Goal: Task Accomplishment & Management: Use online tool/utility

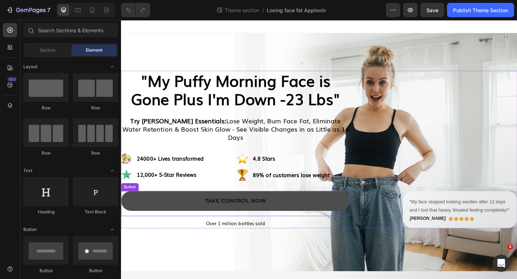
click at [312, 211] on link "Take Control Now" at bounding box center [245, 217] width 249 height 22
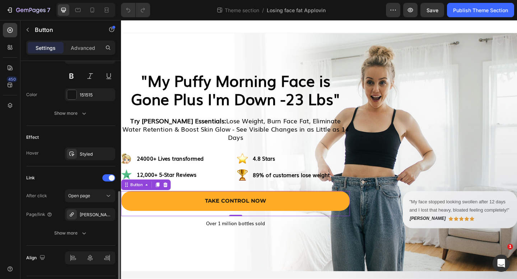
scroll to position [318, 0]
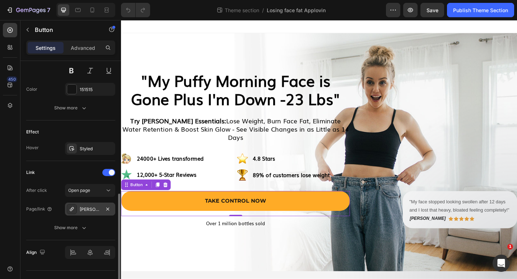
click at [102, 208] on div "Rhea-essentials-colostrum-v2" at bounding box center [90, 209] width 50 height 13
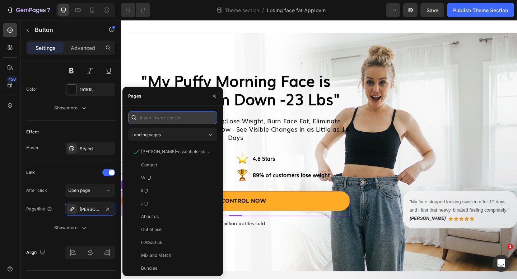
click at [170, 120] on input "text" at bounding box center [172, 117] width 89 height 13
paste input "[URL][DOMAIN_NAME][PERSON_NAME]"
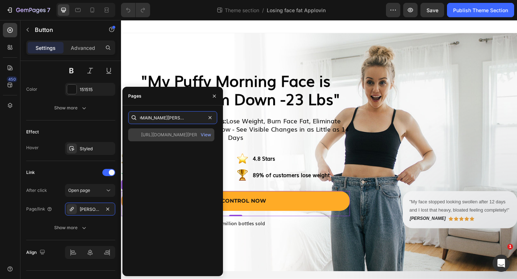
type input "[URL][DOMAIN_NAME][PERSON_NAME]"
click at [170, 131] on div "https://rheaessentials.com/products/rhea-essentials-colostrum-v2-al View" at bounding box center [171, 135] width 86 height 13
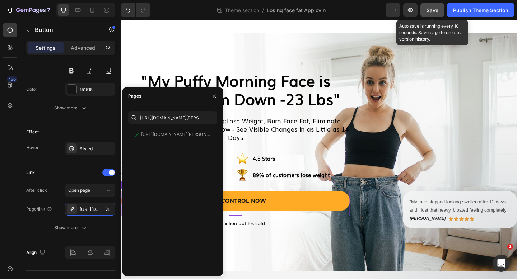
click at [434, 10] on span "Save" at bounding box center [433, 10] width 12 height 6
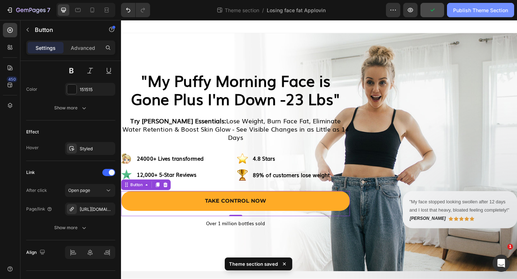
click at [473, 9] on div "Publish Theme Section" at bounding box center [480, 10] width 55 height 8
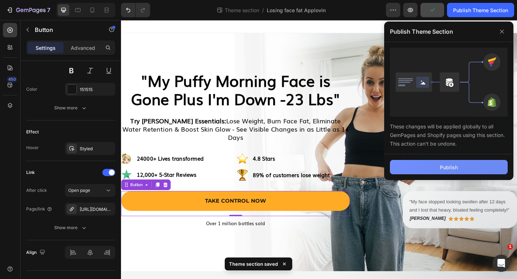
click at [440, 164] on div "Publish" at bounding box center [449, 168] width 18 height 8
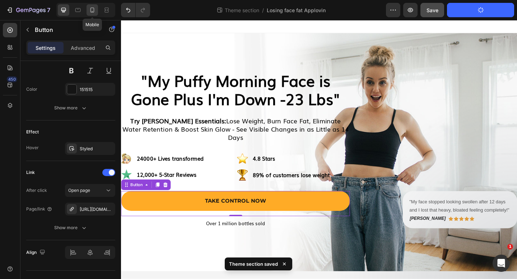
click at [94, 8] on icon at bounding box center [92, 10] width 4 height 5
type input "250%"
type input "14"
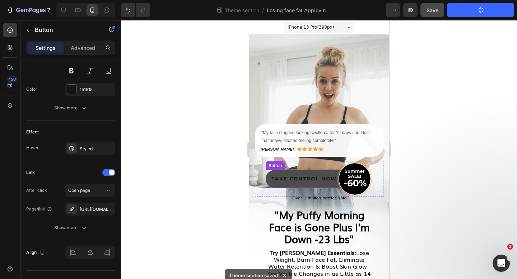
click at [275, 174] on link "Take Control Now" at bounding box center [304, 179] width 78 height 18
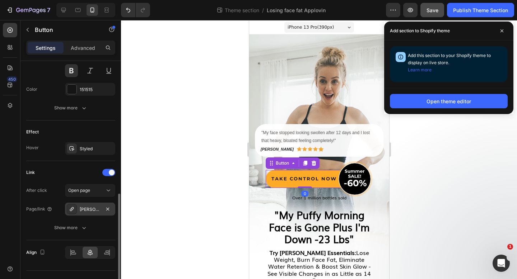
click at [98, 206] on div "Rhea-essentials-colostrum-v2" at bounding box center [90, 209] width 21 height 6
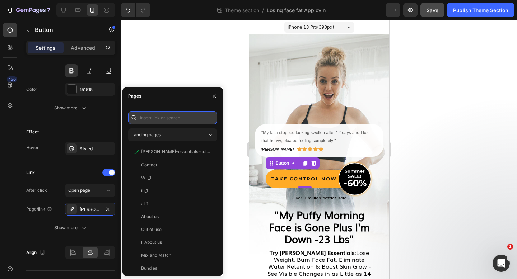
click at [175, 115] on input "text" at bounding box center [172, 117] width 89 height 13
paste input "https://rheaessentials.com/products/rhea-essentials-colostrum-v2-al"
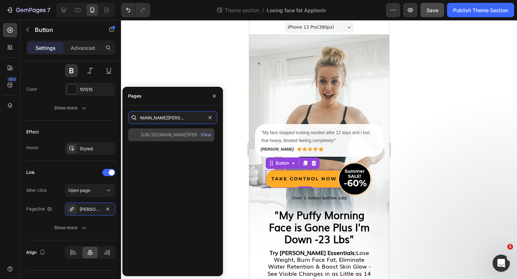
type input "https://rheaessentials.com/products/rhea-essentials-colostrum-v2-al"
click at [176, 134] on div "https://rheaessentials.com/products/rhea-essentials-colostrum-v2-al" at bounding box center [175, 135] width 69 height 6
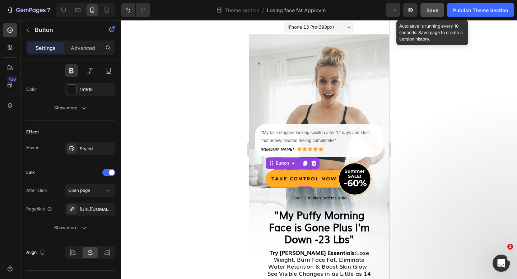
click at [436, 12] on span "Save" at bounding box center [433, 10] width 12 height 6
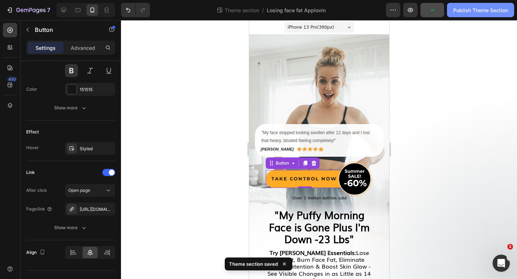
click at [469, 10] on div "Publish Theme Section" at bounding box center [480, 10] width 55 height 8
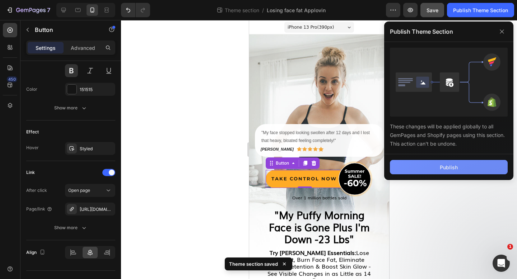
click at [439, 165] on button "Publish" at bounding box center [449, 167] width 118 height 14
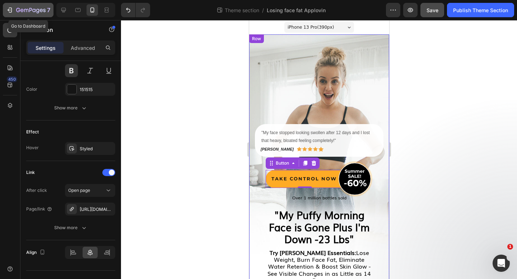
click at [36, 7] on div "7" at bounding box center [33, 10] width 34 height 9
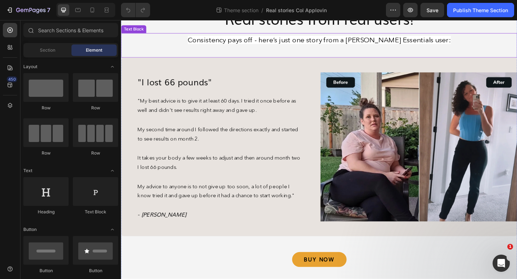
scroll to position [70, 0]
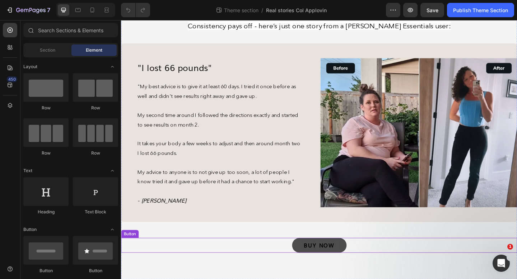
click at [315, 263] on link "BUY now" at bounding box center [336, 265] width 59 height 16
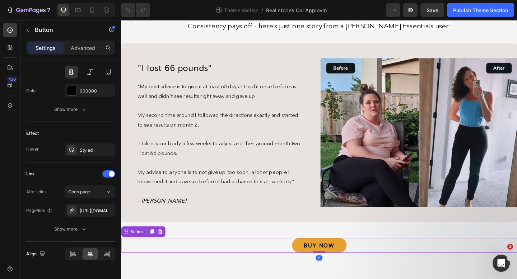
scroll to position [332, 0]
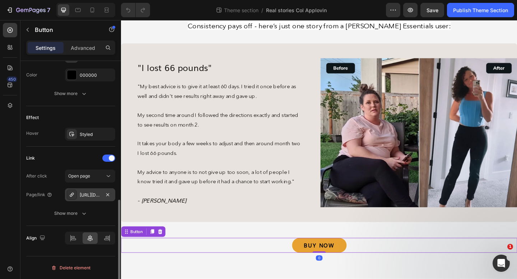
click at [99, 195] on div "https://rheaessentials.com/rhea-essentials-colostrum-v2" at bounding box center [90, 195] width 21 height 6
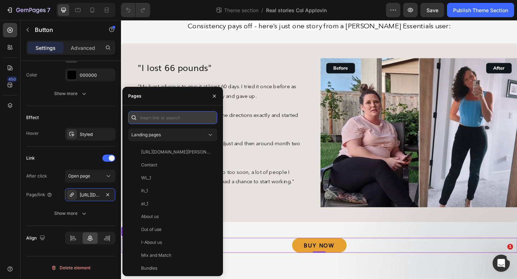
click at [190, 118] on input "text" at bounding box center [172, 117] width 89 height 13
paste input "https://rheaessentials.com/products/rhea-essentials-colostrum-v2-al"
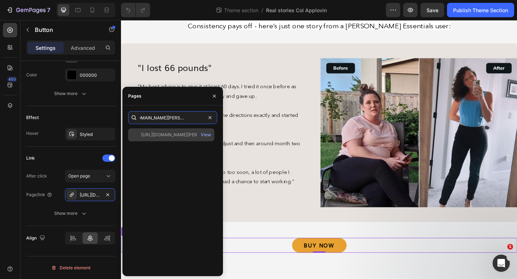
type input "https://rheaessentials.com/products/rhea-essentials-colostrum-v2-al"
click at [185, 134] on div "https://rheaessentials.com/products/rhea-essentials-colostrum-v2-al" at bounding box center [175, 135] width 69 height 6
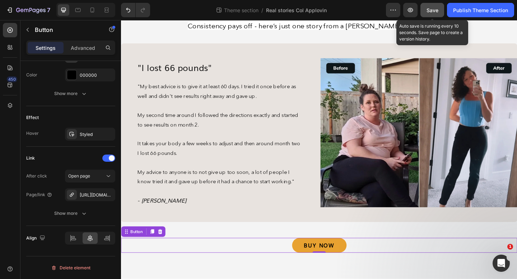
click at [433, 12] on span "Save" at bounding box center [433, 10] width 12 height 6
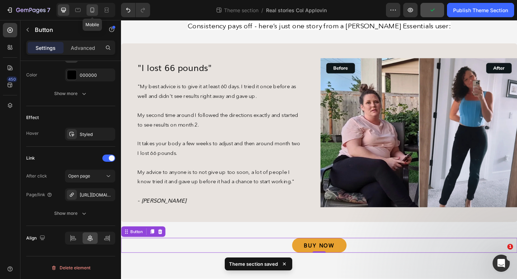
click at [95, 11] on icon at bounding box center [92, 9] width 7 height 7
type input "100%"
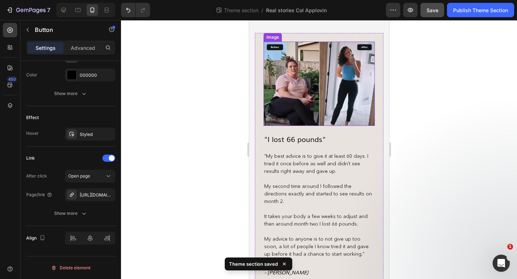
scroll to position [131, 0]
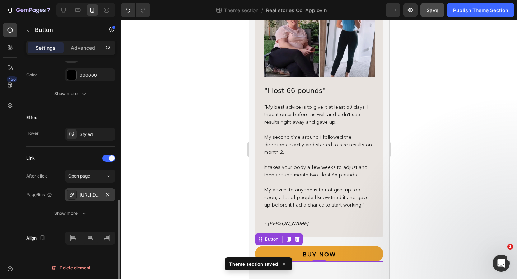
click at [97, 193] on div "https://rheaessentials.com/rhea-essentials-colostrum-v2-al" at bounding box center [90, 195] width 21 height 6
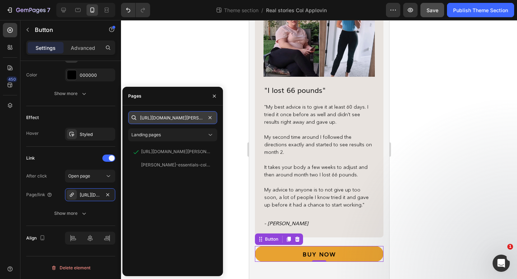
click at [189, 119] on input "https://rheaessentials.com/products/rhea-essentials-colostrum-v2-al" at bounding box center [172, 117] width 89 height 13
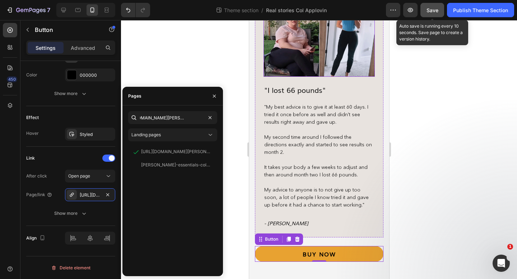
click at [438, 9] on button "Save" at bounding box center [433, 10] width 24 height 14
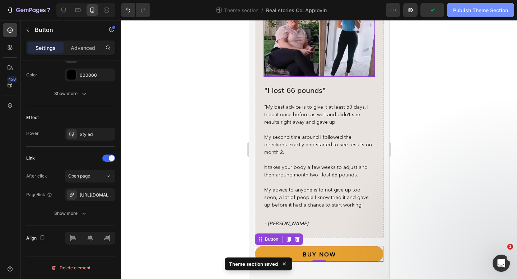
click at [463, 9] on div "Publish Theme Section" at bounding box center [480, 10] width 55 height 8
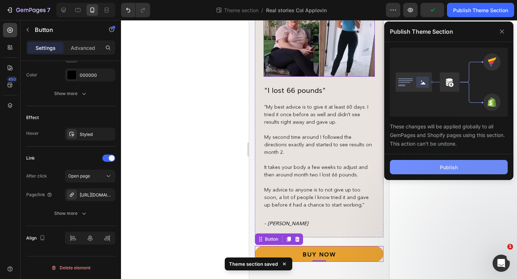
click at [424, 172] on button "Publish" at bounding box center [449, 167] width 118 height 14
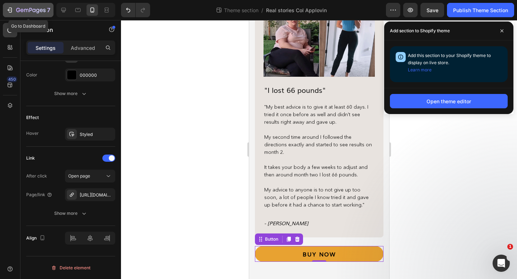
click at [40, 6] on div "7" at bounding box center [33, 10] width 34 height 9
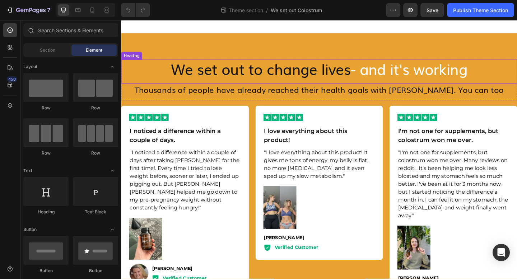
click at [290, 72] on h2 "We set out to change lives - and it's working" at bounding box center [336, 73] width 431 height 20
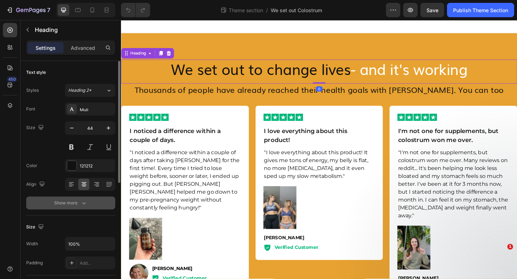
click at [78, 201] on div "Show more" at bounding box center [70, 203] width 33 height 7
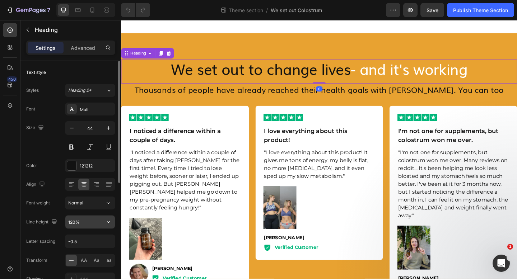
click at [81, 224] on input "120%" at bounding box center [90, 222] width 50 height 13
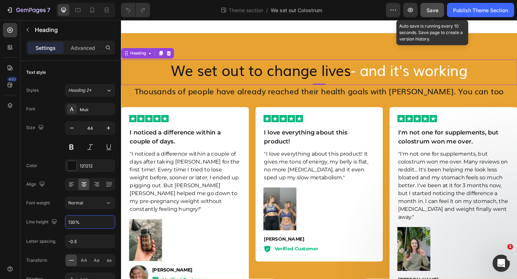
type input "130%"
click at [432, 11] on span "Save" at bounding box center [433, 10] width 12 height 6
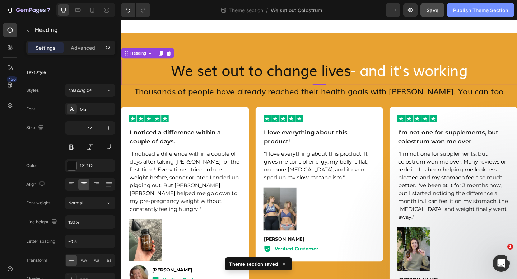
click at [477, 6] on button "Publish Theme Section" at bounding box center [480, 10] width 67 height 14
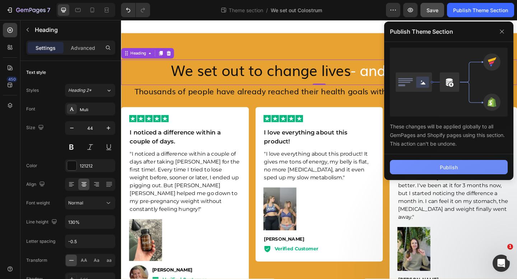
click at [435, 166] on button "Publish" at bounding box center [449, 167] width 118 height 14
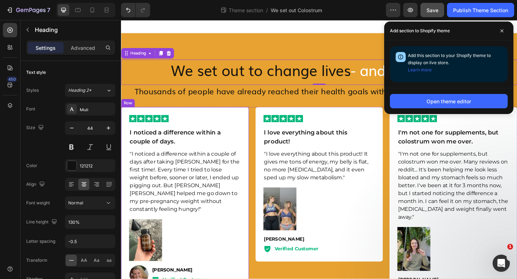
scroll to position [45, 0]
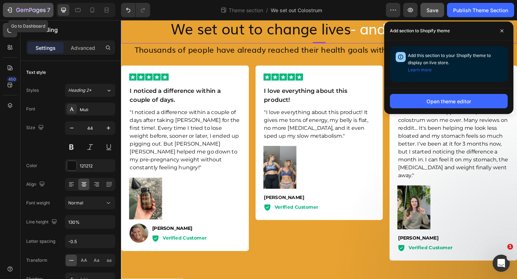
click at [27, 8] on icon "button" at bounding box center [30, 11] width 29 height 6
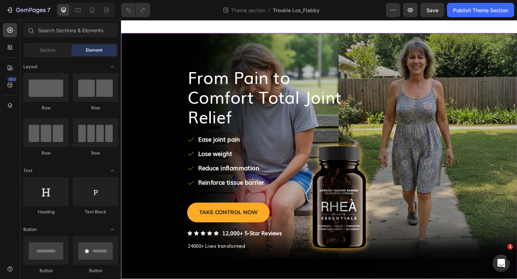
click at [203, 40] on div "From Pain to Comfort Total Joint Relief Heading Ease joint pain ﻿Lose weight Re…" at bounding box center [336, 173] width 431 height 279
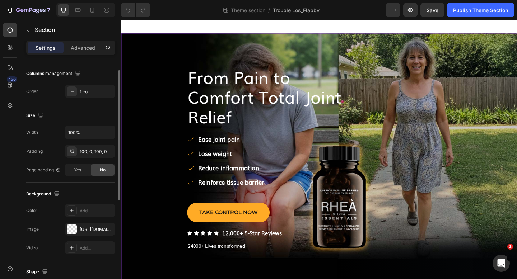
scroll to position [152, 0]
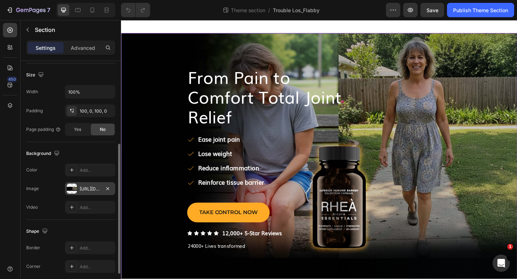
click at [89, 190] on div "https://cdn.shopify.com/s/files/1/0827/4552/4558/files/gempages_541051454656349…" at bounding box center [90, 189] width 21 height 6
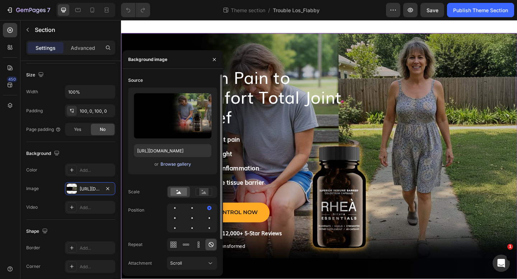
click at [178, 167] on div "Browse gallery" at bounding box center [176, 164] width 31 height 6
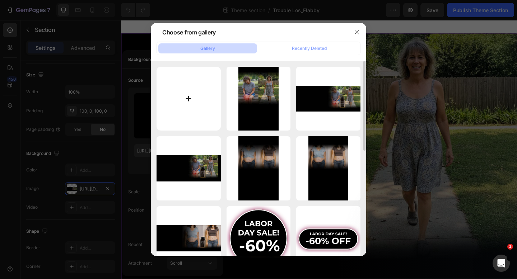
click at [195, 92] on input "file" at bounding box center [189, 99] width 64 height 64
type input "C:\fakepath\Hero-Flabby-Skin-v1.jpg"
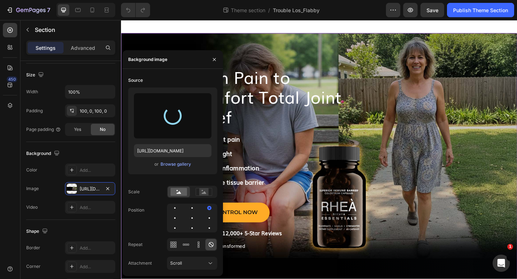
type input "https://cdn.shopify.com/s/files/1/0827/4552/4558/files/gempages_541051454656349…"
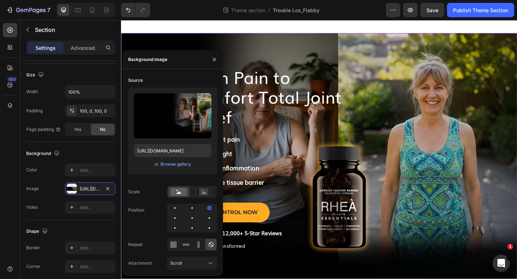
click at [324, 56] on div "From Pain to Comfort Total Joint Relief Heading Ease joint pain ﻿Lose weight Re…" at bounding box center [336, 173] width 431 height 279
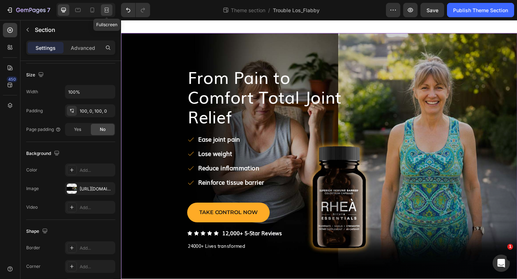
click at [106, 11] on icon at bounding box center [106, 9] width 7 height 7
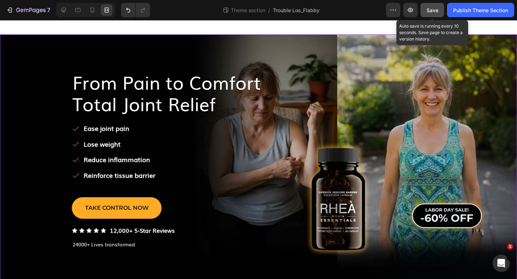
click at [428, 9] on span "Save" at bounding box center [433, 10] width 12 height 6
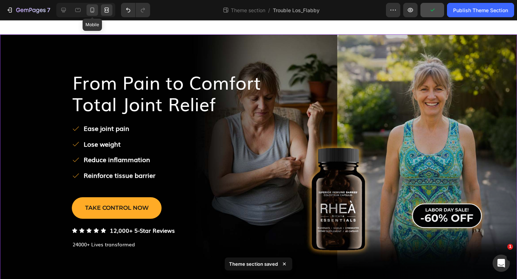
click at [94, 8] on icon at bounding box center [92, 9] width 7 height 7
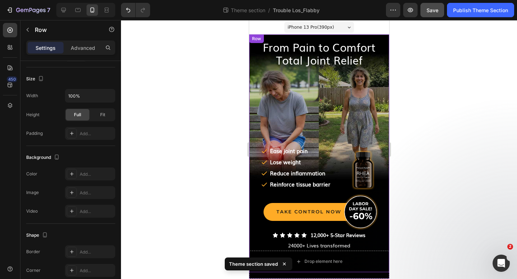
click at [273, 98] on div "From Pain to Comfort Total Joint Relief Heading Icon Ease joint pain Text Block…" at bounding box center [319, 142] width 140 height 217
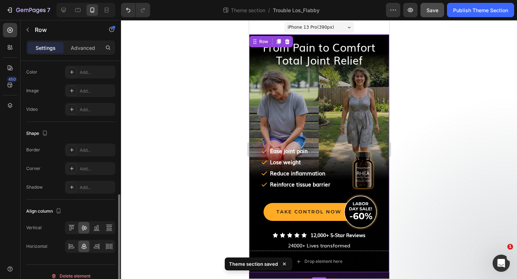
scroll to position [263, 0]
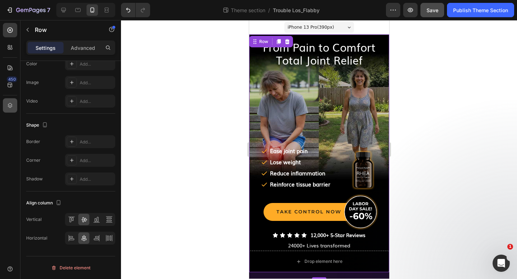
click at [13, 105] on icon at bounding box center [9, 105] width 7 height 7
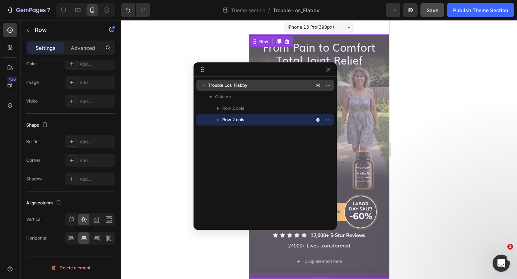
click at [214, 84] on span "Trouble Los_Flabby" at bounding box center [228, 85] width 40 height 7
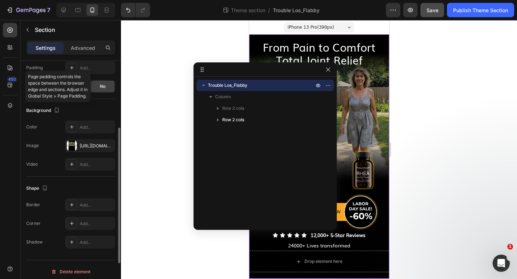
scroll to position [181, 0]
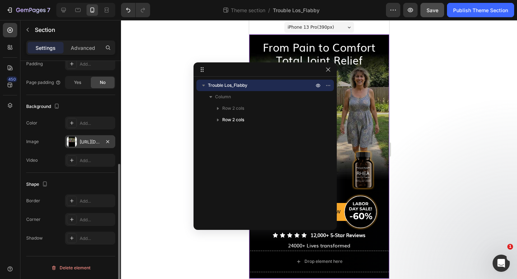
click at [92, 141] on div "https://cdn.shopify.com/s/files/1/0827/4552/4558/files/gempages_541051454656349…" at bounding box center [90, 142] width 21 height 6
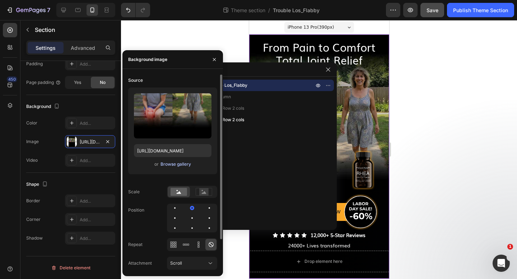
click at [171, 164] on div "Browse gallery" at bounding box center [176, 164] width 31 height 6
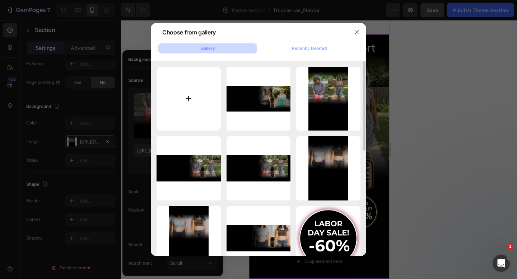
click at [192, 104] on input "file" at bounding box center [189, 99] width 64 height 64
type input "C:\fakepath\Hero-Flabby-Skin-Mob-hr.jpg"
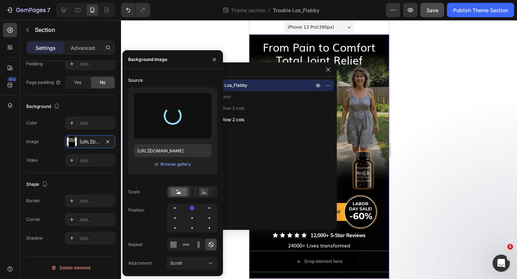
type input "https://cdn.shopify.com/s/files/1/0827/4552/4558/files/gempages_541051454656349…"
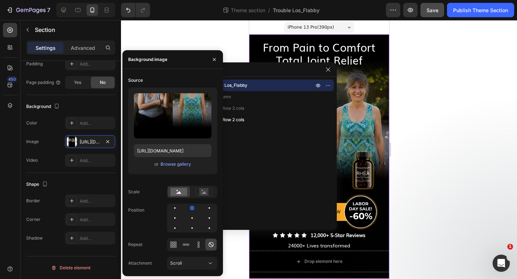
click at [451, 73] on div at bounding box center [319, 149] width 396 height 259
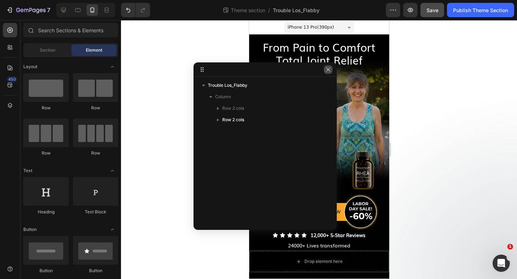
click at [325, 69] on icon "button" at bounding box center [328, 70] width 6 height 6
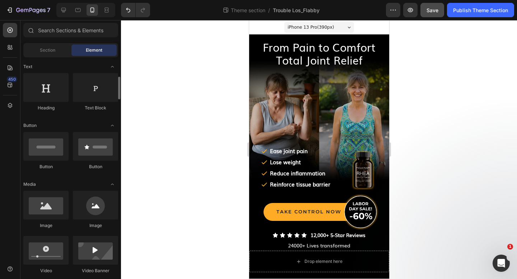
scroll to position [112, 0]
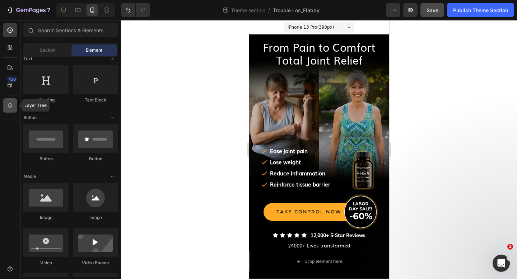
click at [9, 105] on icon at bounding box center [9, 105] width 7 height 7
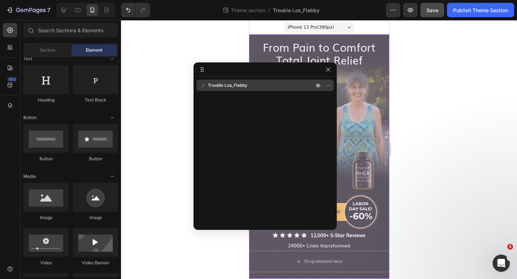
click at [219, 88] on span "Trouble Los_Flabby" at bounding box center [228, 85] width 40 height 7
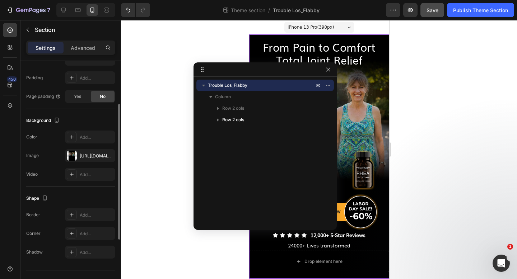
scroll to position [181, 0]
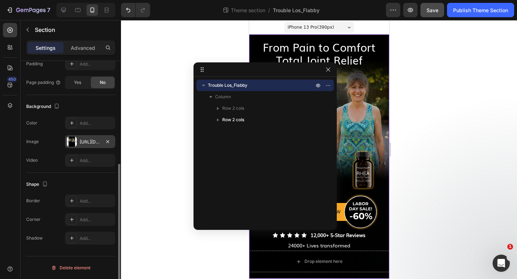
click at [92, 145] on div "https://cdn.shopify.com/s/files/1/0827/4552/4558/files/gempages_541051454656349…" at bounding box center [90, 141] width 50 height 13
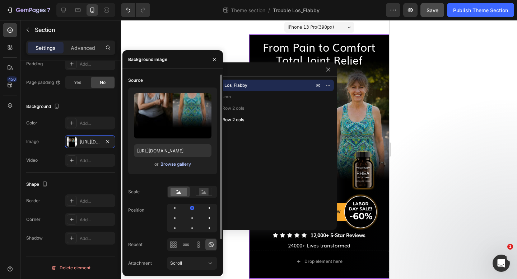
click at [168, 165] on div "Browse gallery" at bounding box center [176, 164] width 31 height 6
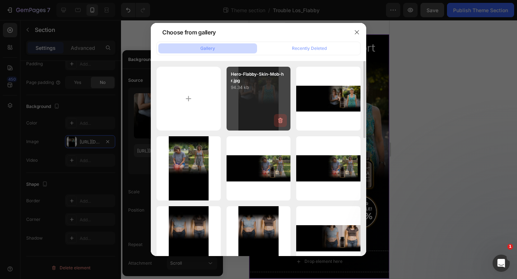
click at [280, 120] on icon "button" at bounding box center [280, 120] width 7 height 7
click at [272, 121] on div "Delete" at bounding box center [276, 122] width 13 height 6
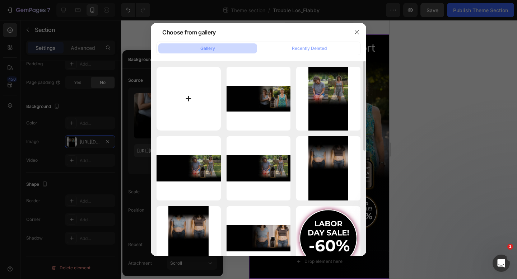
click at [184, 99] on input "file" at bounding box center [189, 99] width 64 height 64
type input "C:\fakepath\Hero-Flabby-Skin-Mob-v2.jpg"
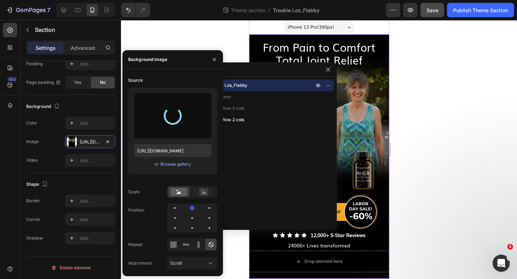
type input "https://cdn.shopify.com/s/files/1/0827/4552/4558/files/gempages_541051454656349…"
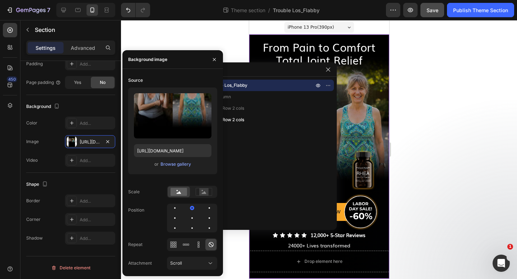
click at [425, 80] on div at bounding box center [319, 149] width 396 height 259
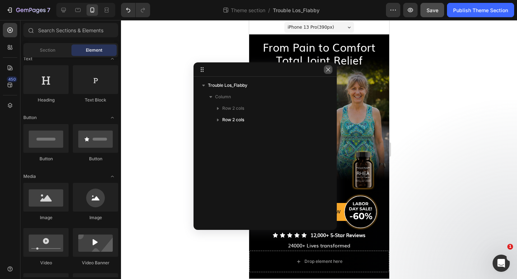
click at [328, 68] on icon "button" at bounding box center [328, 70] width 6 height 6
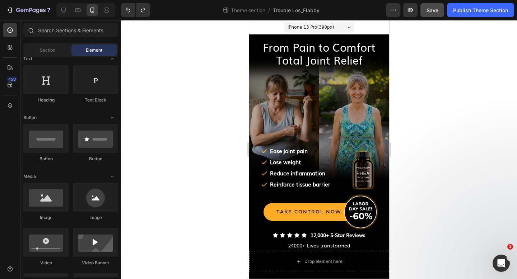
click at [255, 34] on div "Row" at bounding box center [256, 30] width 15 height 9
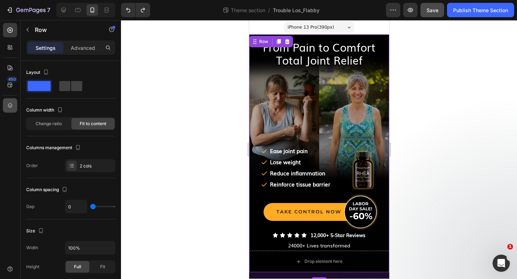
click at [17, 103] on div at bounding box center [10, 105] width 14 height 14
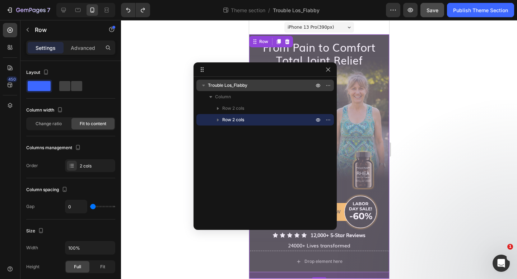
click at [237, 87] on span "Trouble Los_Flabby" at bounding box center [228, 85] width 40 height 7
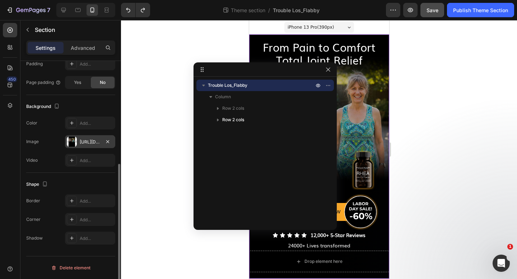
click at [89, 140] on div "https://cdn.shopify.com/s/files/1/0827/4552/4558/files/gempages_541051454656349…" at bounding box center [90, 142] width 21 height 6
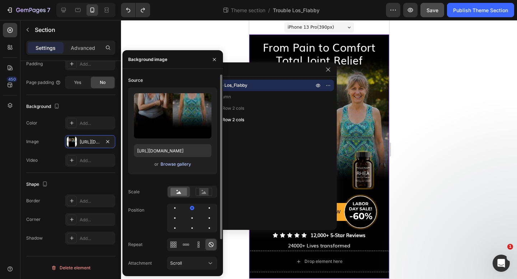
click at [175, 167] on div "Browse gallery" at bounding box center [176, 164] width 31 height 6
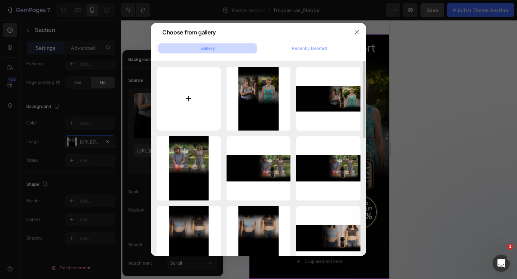
click at [196, 99] on input "file" at bounding box center [189, 99] width 64 height 64
type input "C:\fakepath\Hero-Flabby-Skin-Mob-v3.jpg"
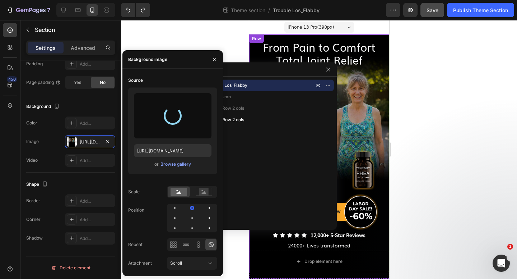
type input "https://cdn.shopify.com/s/files/1/0827/4552/4558/files/gempages_541051454656349…"
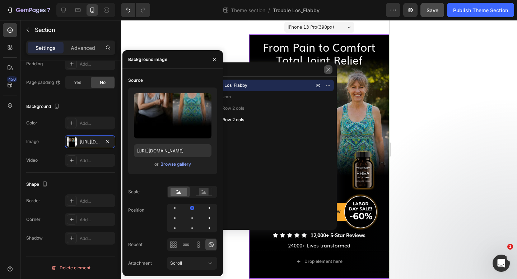
click at [326, 72] on icon "button" at bounding box center [328, 70] width 6 height 6
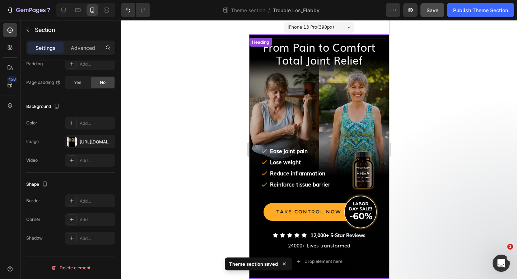
click at [324, 47] on span "From Pain to Comfort Total Joint Relief" at bounding box center [319, 53] width 113 height 29
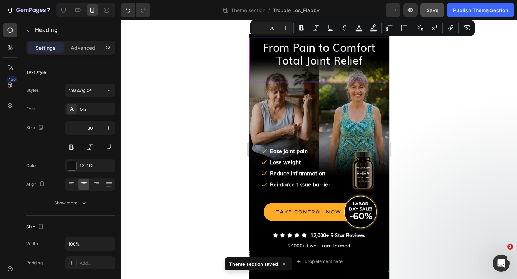
scroll to position [1, 0]
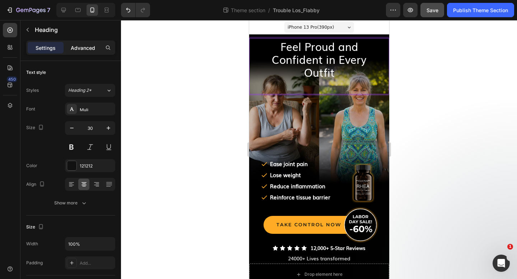
click at [87, 50] on p "Advanced" at bounding box center [83, 48] width 24 height 8
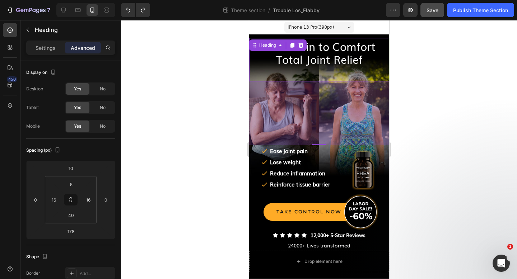
click at [223, 82] on div at bounding box center [319, 149] width 396 height 259
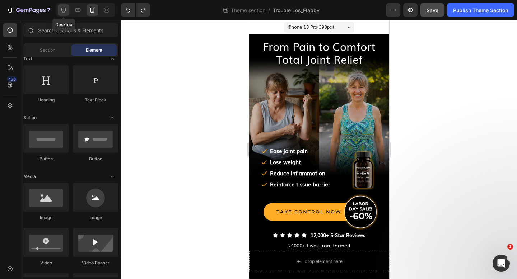
click at [62, 13] on icon at bounding box center [63, 9] width 7 height 7
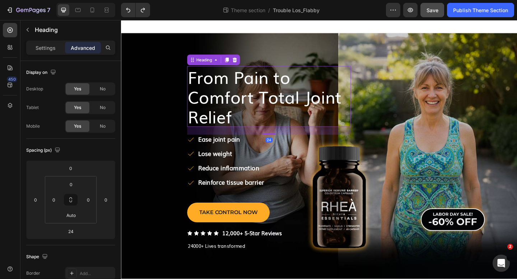
click at [215, 98] on span "From Pain to Comfort Total Joint Relief" at bounding box center [277, 104] width 167 height 70
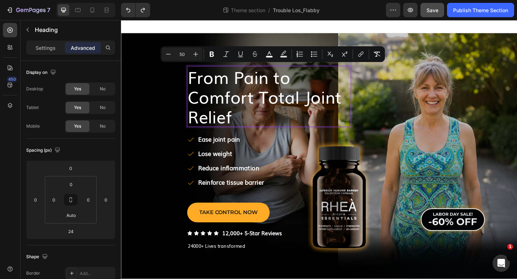
scroll to position [2, 0]
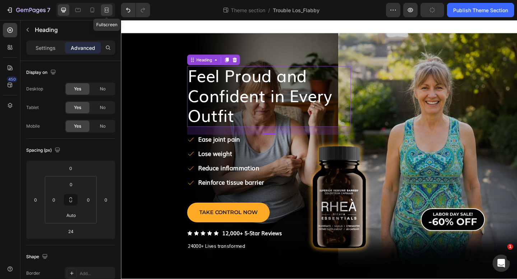
click at [109, 8] on icon at bounding box center [106, 9] width 7 height 7
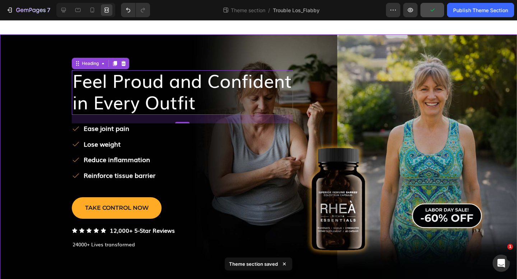
click at [37, 66] on div "⁠⁠⁠⁠⁠⁠⁠ Feel Proud and Confident in Every Outfit Heading 24 Ease joint pain ﻿Lo…" at bounding box center [258, 162] width 517 height 257
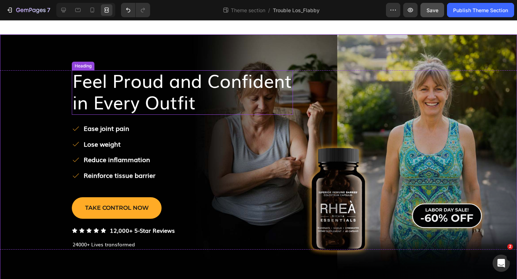
click at [287, 87] on span "Feel Proud and Confident in Every Outfit" at bounding box center [182, 91] width 219 height 48
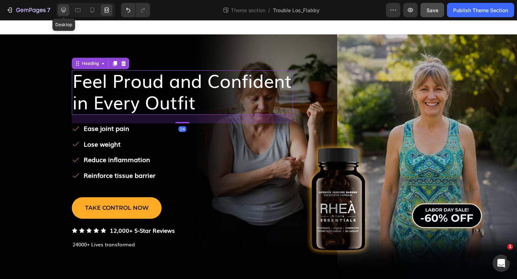
click at [63, 8] on icon at bounding box center [63, 10] width 5 height 5
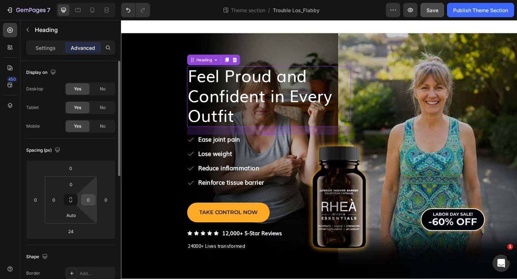
click at [89, 198] on input "0" at bounding box center [88, 200] width 11 height 11
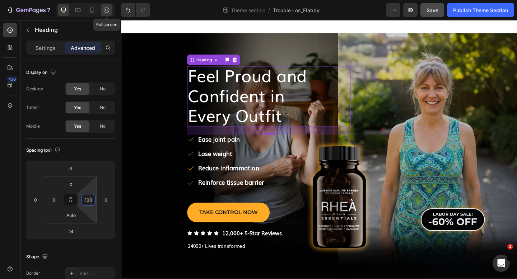
type input "100"
click at [107, 11] on icon at bounding box center [107, 11] width 4 height 1
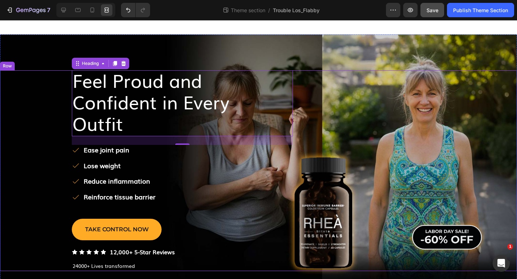
click at [40, 72] on div "⁠⁠⁠⁠⁠⁠⁠ Feel Proud and Confident in Every Outfit Heading 24 Ease joint pain ﻿Lo…" at bounding box center [258, 170] width 517 height 201
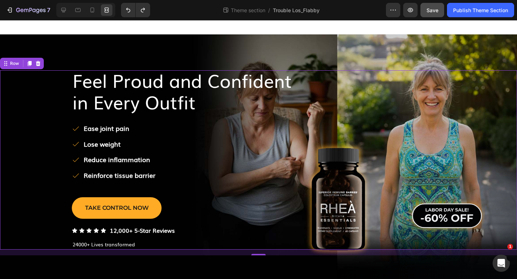
click at [33, 120] on div "⁠⁠⁠⁠⁠⁠⁠ Feel Proud and Confident in Every Outfit Heading Ease joint pain ﻿Lose …" at bounding box center [258, 160] width 517 height 180
click at [234, 77] on span "Feel Proud and Confident in Every Outfit" at bounding box center [182, 91] width 219 height 48
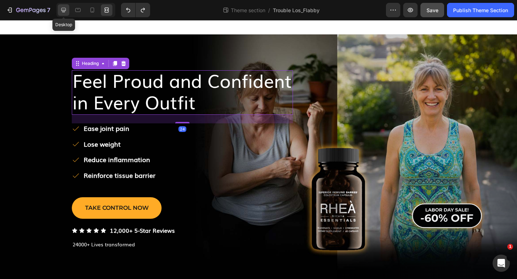
click at [61, 8] on icon at bounding box center [63, 10] width 5 height 5
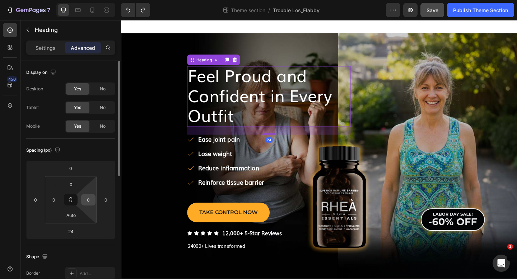
click at [92, 198] on input "0" at bounding box center [88, 200] width 11 height 11
click at [106, 7] on icon at bounding box center [106, 9] width 7 height 7
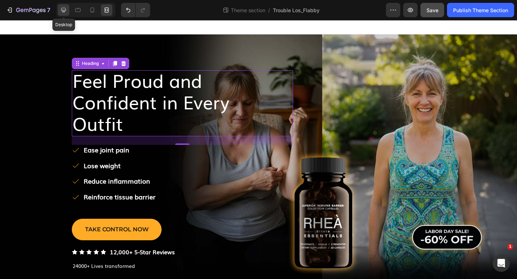
click at [64, 10] on icon at bounding box center [63, 10] width 5 height 5
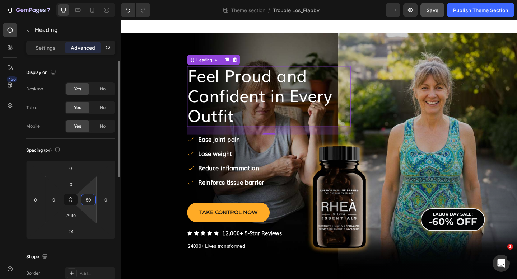
click at [91, 200] on input "50" at bounding box center [88, 200] width 11 height 11
click at [106, 9] on icon at bounding box center [106, 9] width 7 height 7
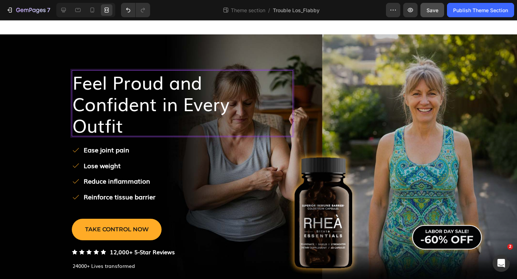
click at [76, 124] on span "Feel Proud and Confident in Every Outfit" at bounding box center [151, 104] width 157 height 70
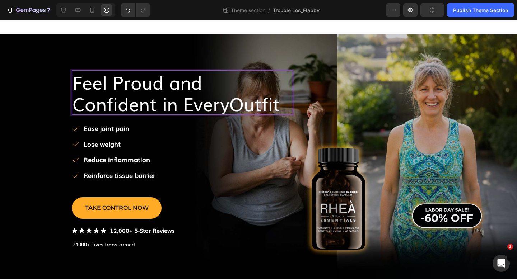
scroll to position [2, 0]
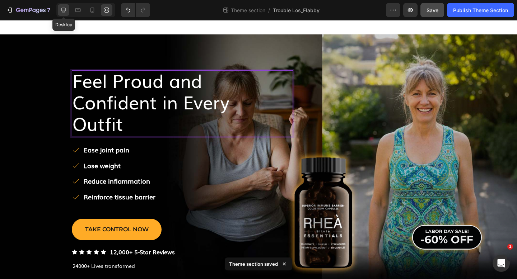
click at [64, 8] on icon at bounding box center [63, 9] width 7 height 7
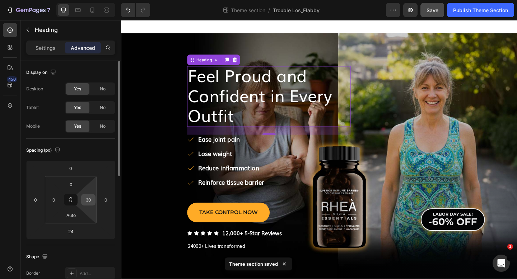
click at [93, 201] on input "30" at bounding box center [88, 200] width 11 height 11
type input "10"
click at [104, 10] on icon at bounding box center [106, 9] width 7 height 7
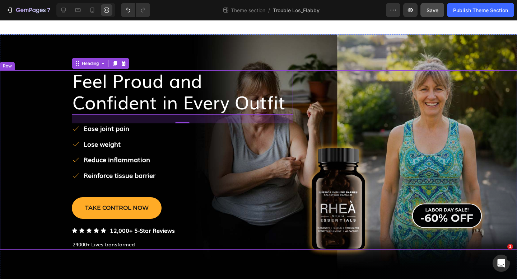
click at [52, 75] on div "⁠⁠⁠⁠⁠⁠⁠ Feel Proud and Confident in Every Outfit Heading 24 Ease joint pain ﻿Lo…" at bounding box center [258, 160] width 517 height 180
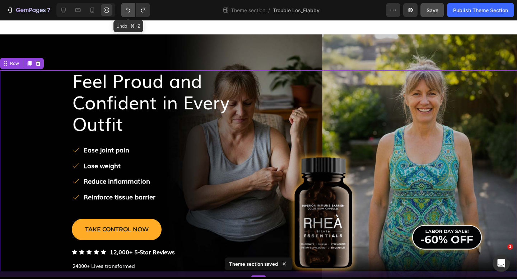
click at [131, 11] on icon "Undo/Redo" at bounding box center [128, 9] width 7 height 7
click at [126, 9] on icon "Undo/Redo" at bounding box center [128, 10] width 4 height 5
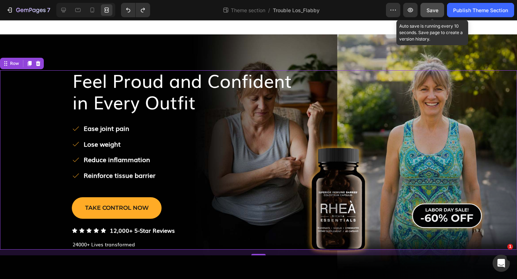
click at [435, 6] on button "Save" at bounding box center [433, 10] width 24 height 14
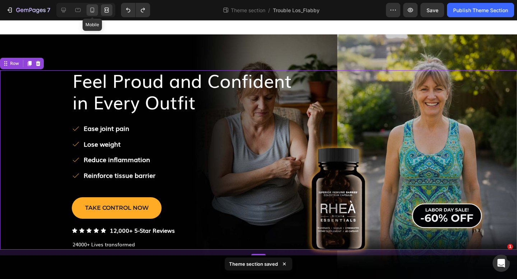
click at [89, 8] on icon at bounding box center [92, 9] width 7 height 7
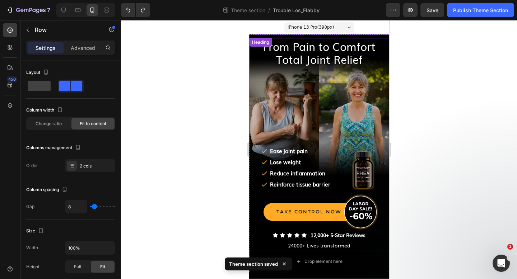
click at [279, 53] on span "From Pain to Comfort Total Joint Relief" at bounding box center [319, 52] width 113 height 29
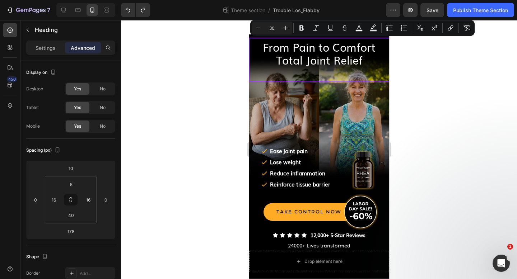
scroll to position [1, 0]
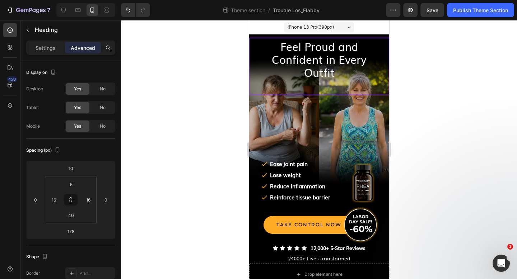
click at [211, 64] on div at bounding box center [319, 149] width 396 height 259
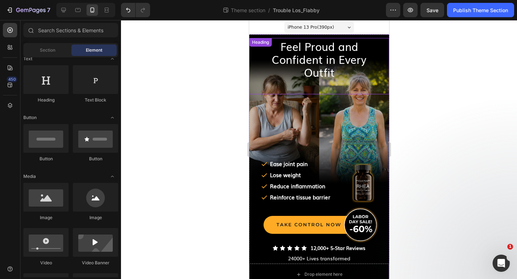
click at [265, 59] on p "⁠⁠⁠⁠⁠⁠⁠ Feel Proud and Confident in Every Outfit" at bounding box center [318, 59] width 127 height 39
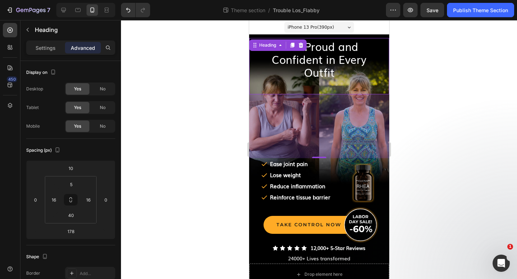
click at [304, 31] on span "iPhone 13 Pro ( 390 px)" at bounding box center [310, 27] width 46 height 7
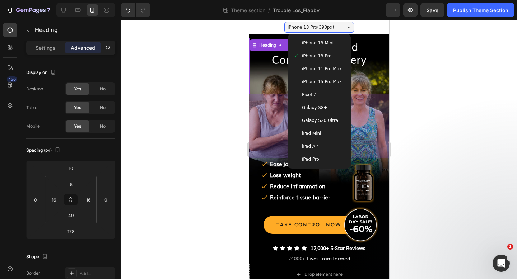
click at [307, 41] on span "iPhone 13 Mini" at bounding box center [318, 43] width 32 height 7
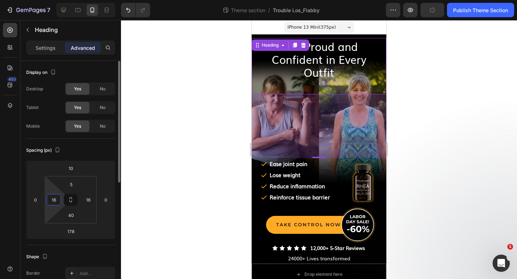
click at [57, 201] on input "16" at bounding box center [53, 200] width 11 height 11
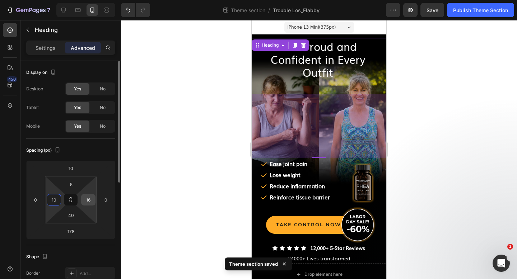
type input "10"
click at [91, 202] on input "16" at bounding box center [88, 200] width 11 height 11
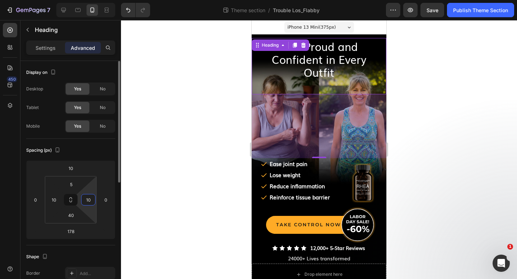
type input "16"
click at [164, 160] on div at bounding box center [319, 149] width 396 height 259
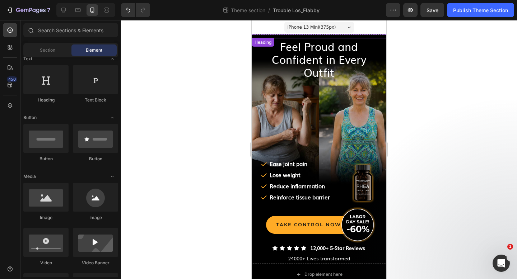
click at [308, 67] on span "Feel Proud and Confident in Every Outfit" at bounding box center [319, 59] width 95 height 42
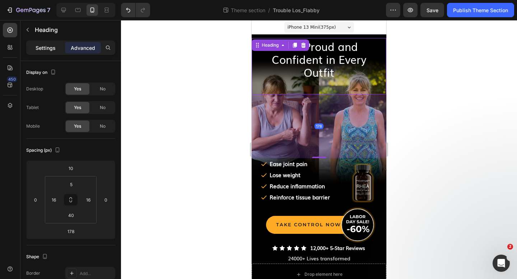
click at [52, 42] on div "Settings" at bounding box center [46, 47] width 36 height 11
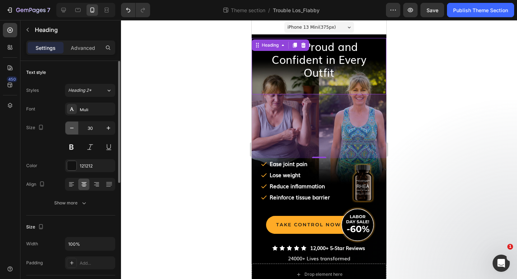
click at [70, 125] on icon "button" at bounding box center [71, 128] width 7 height 7
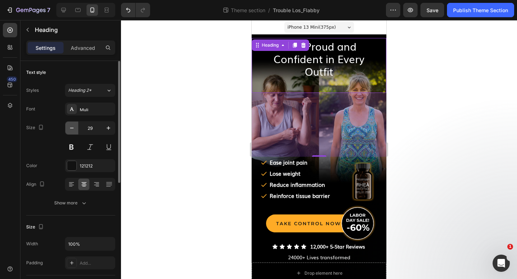
click at [70, 125] on icon "button" at bounding box center [71, 128] width 7 height 7
type input "28"
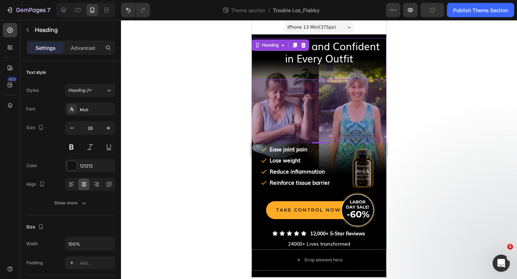
click at [175, 96] on div at bounding box center [319, 149] width 396 height 259
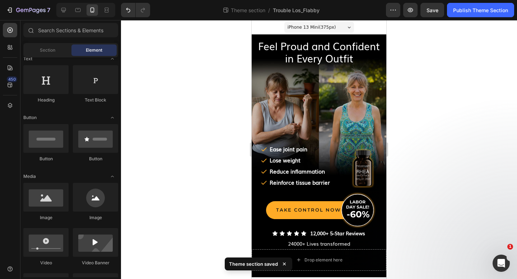
click at [316, 25] on span "iPhone 13 Mini ( 375 px)" at bounding box center [312, 27] width 48 height 7
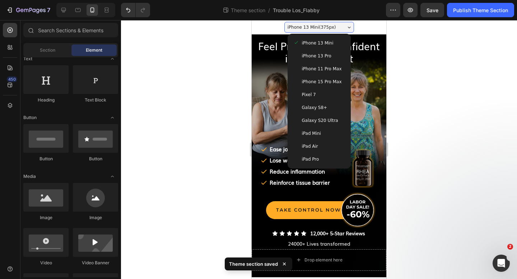
click at [312, 78] on div "iPhone 15 Pro Max" at bounding box center [319, 81] width 57 height 13
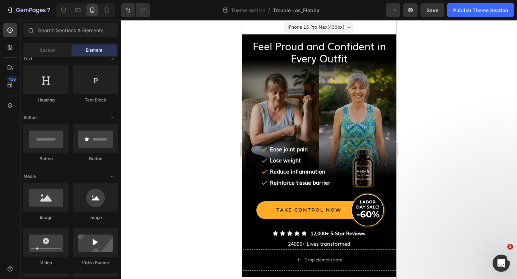
click at [455, 81] on div at bounding box center [319, 149] width 396 height 259
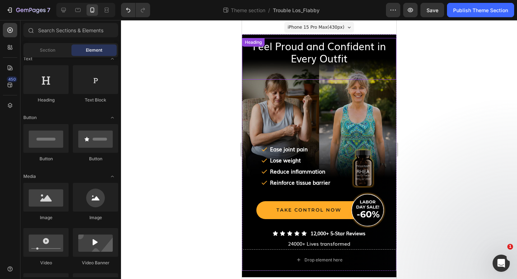
click at [316, 50] on span "Feel Proud and Confident in Every Outfit" at bounding box center [318, 51] width 133 height 27
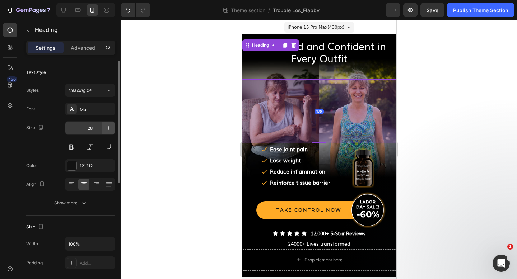
click at [109, 128] on icon "button" at bounding box center [108, 128] width 7 height 7
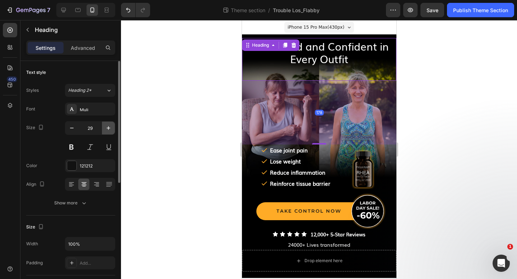
type input "30"
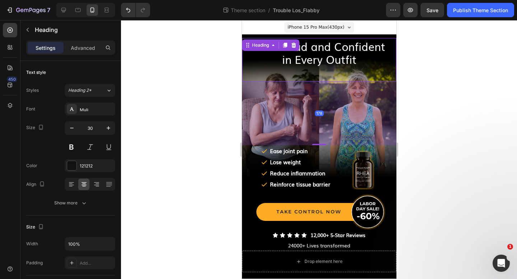
click at [172, 103] on div at bounding box center [319, 149] width 396 height 259
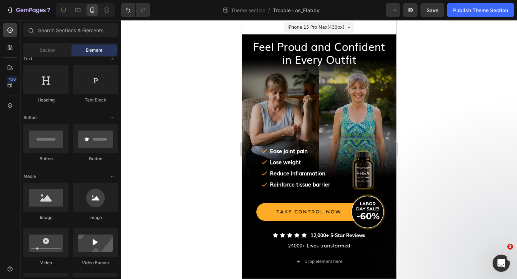
click at [300, 23] on div "iPhone 15 Pro Max ( 430 px)" at bounding box center [319, 27] width 70 height 11
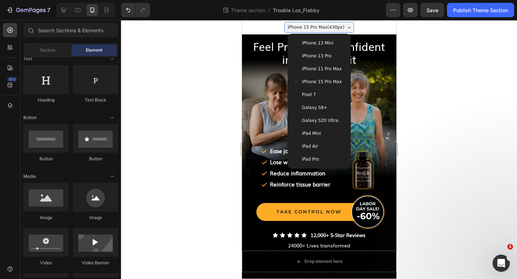
click at [313, 54] on span "iPhone 13 Pro" at bounding box center [316, 55] width 29 height 7
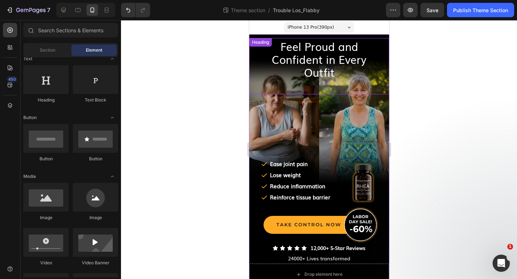
click at [231, 60] on div at bounding box center [319, 149] width 396 height 259
click at [363, 59] on span "Feel Proud and Confident in Every Outfit" at bounding box center [318, 59] width 95 height 42
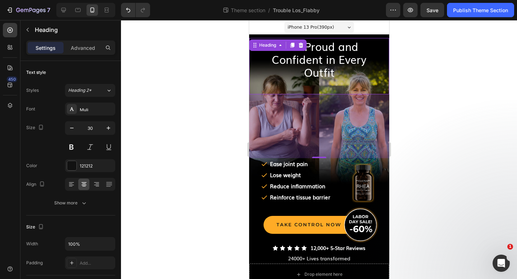
click at [424, 63] on div at bounding box center [319, 149] width 396 height 259
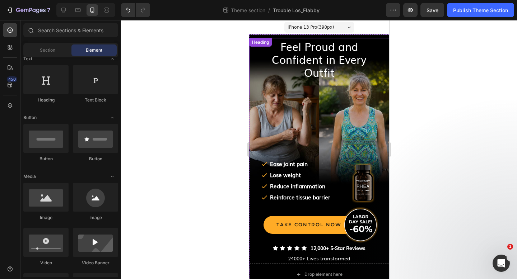
click at [370, 54] on p "⁠⁠⁠⁠⁠⁠⁠ Feel Proud and Confident in Every Outfit" at bounding box center [318, 59] width 127 height 39
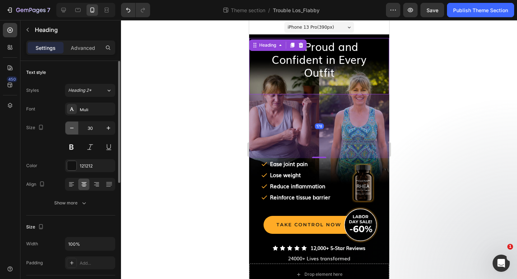
click at [71, 128] on icon "button" at bounding box center [72, 128] width 4 height 1
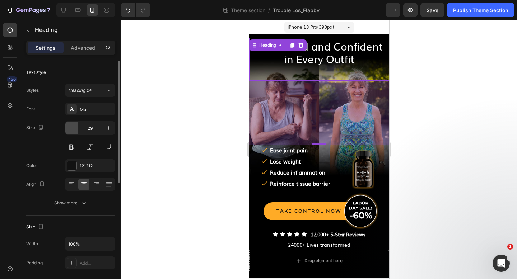
click at [74, 130] on icon "button" at bounding box center [71, 128] width 7 height 7
type input "28"
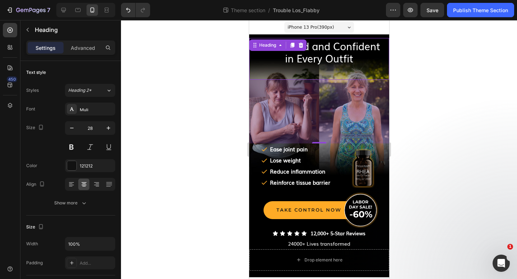
click at [152, 111] on div at bounding box center [319, 149] width 396 height 259
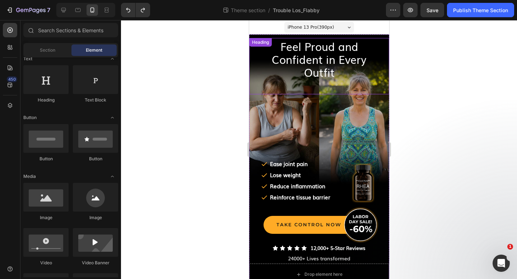
click at [462, 78] on div at bounding box center [319, 149] width 396 height 259
click at [328, 56] on span "Feel Proud and Confident in Every Outfit" at bounding box center [318, 59] width 95 height 42
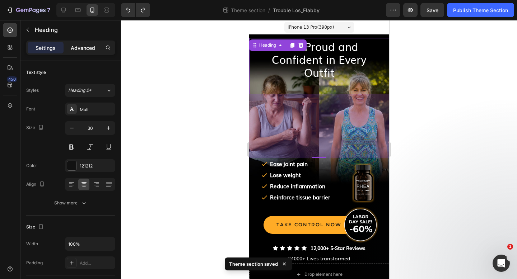
click at [92, 48] on p "Advanced" at bounding box center [83, 48] width 24 height 8
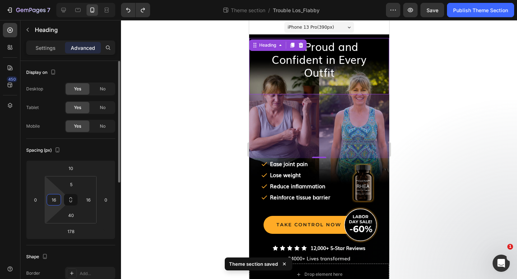
click at [59, 198] on input "16" at bounding box center [53, 200] width 11 height 11
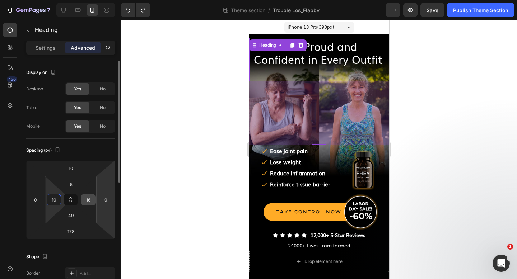
type input "10"
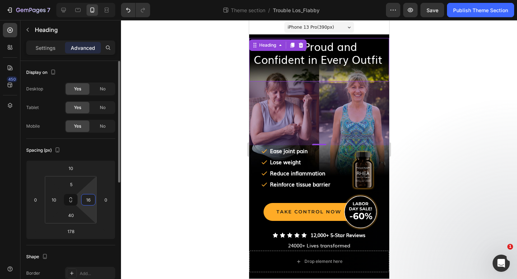
click at [91, 200] on input "16" at bounding box center [88, 200] width 11 height 11
type input "10"
click at [199, 104] on div at bounding box center [319, 149] width 396 height 259
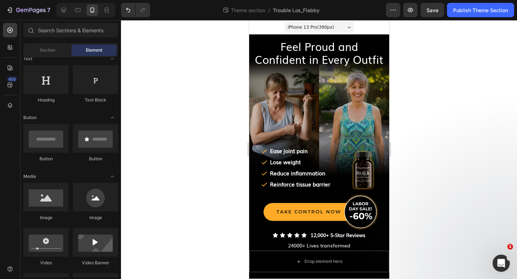
click at [314, 28] on span "iPhone 13 Pro ( 390 px)" at bounding box center [310, 27] width 46 height 7
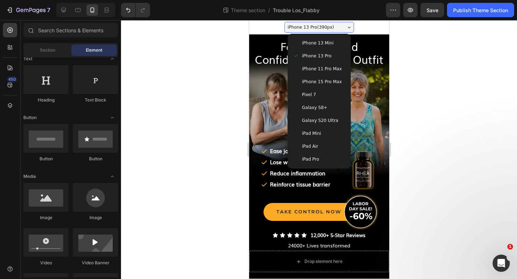
click at [308, 40] on span "iPhone 13 Mini" at bounding box center [318, 43] width 32 height 7
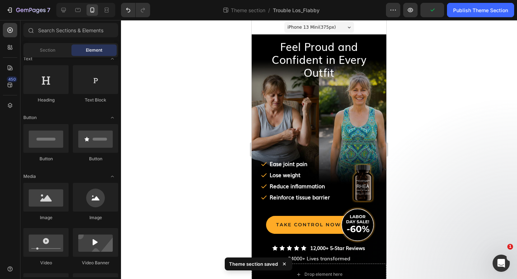
click at [328, 25] on span "iPhone 13 Mini ( 375 px)" at bounding box center [312, 27] width 48 height 7
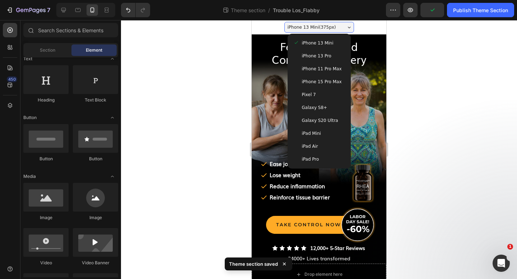
click at [322, 52] on span "iPhone 13 Pro" at bounding box center [316, 55] width 29 height 7
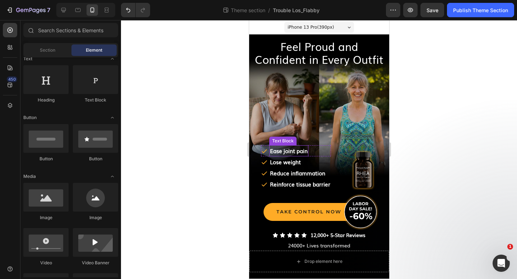
click at [301, 149] on strong "Ease joint pain" at bounding box center [289, 151] width 38 height 8
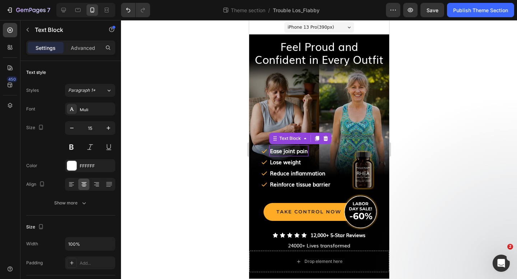
click at [301, 149] on strong "Ease joint pain" at bounding box center [289, 151] width 38 height 8
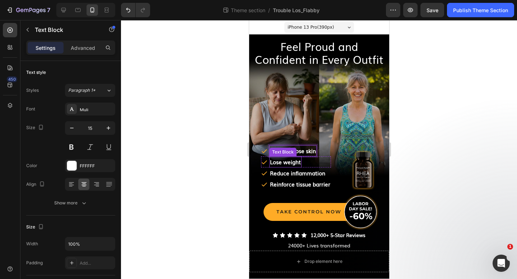
click at [298, 163] on strong "﻿Lose weight" at bounding box center [285, 162] width 31 height 8
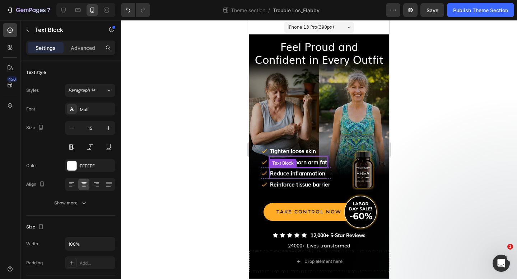
click at [305, 175] on strong "Reduce inflammation" at bounding box center [297, 173] width 55 height 8
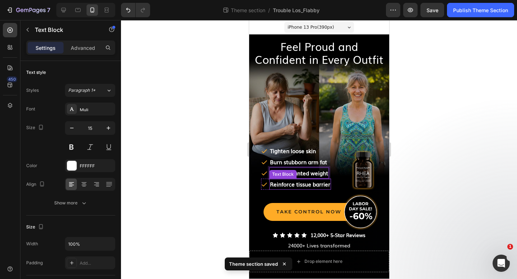
click at [301, 184] on strong "Reinforce tissue barrier" at bounding box center [300, 184] width 60 height 8
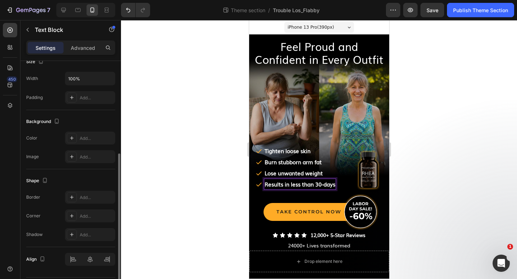
scroll to position [187, 0]
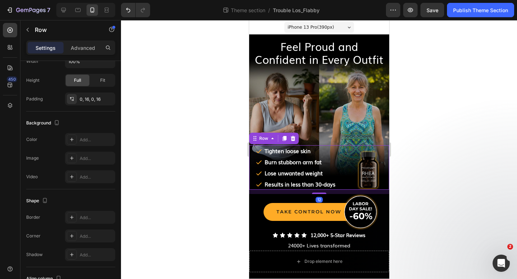
click at [339, 148] on div "Icon Tighten loose skin Text Block Row Icon Burn stubborn arm fat Text Block Ro…" at bounding box center [319, 167] width 140 height 45
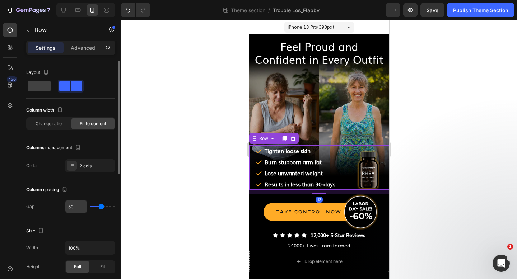
click at [77, 206] on input "50" at bounding box center [76, 206] width 22 height 13
type input "2"
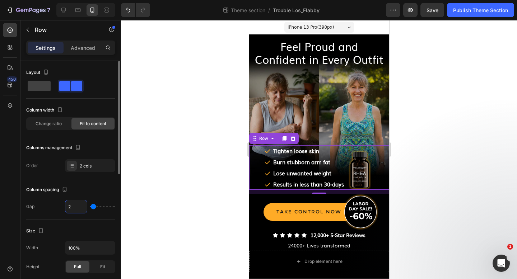
type input "25"
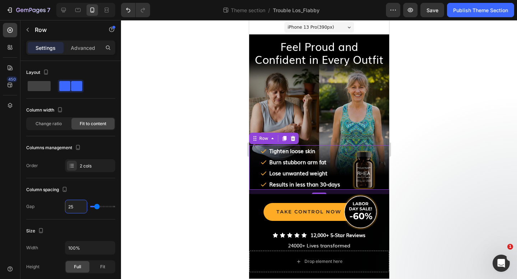
type input "2"
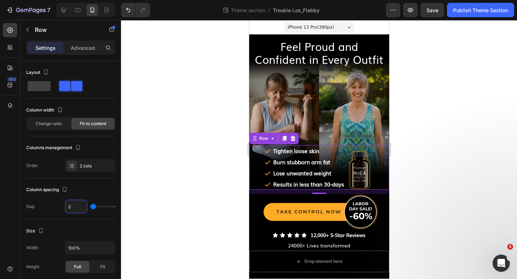
type input "20"
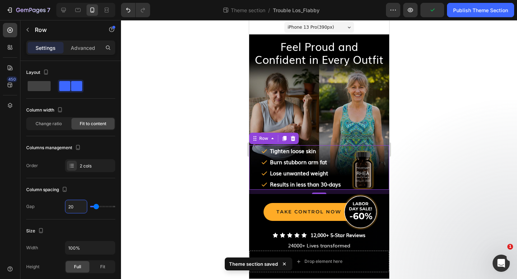
click at [240, 80] on div at bounding box center [319, 149] width 396 height 259
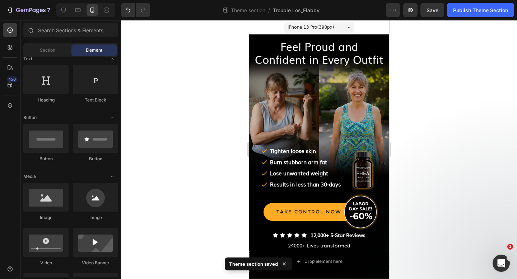
click at [320, 28] on span "iPhone 13 Pro ( 390 px)" at bounding box center [310, 27] width 46 height 7
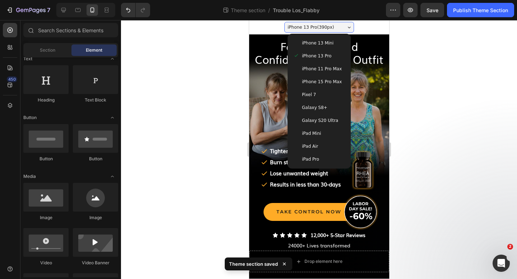
click at [316, 40] on span "iPhone 13 Mini" at bounding box center [318, 43] width 32 height 7
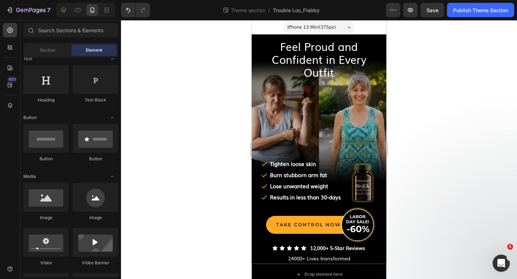
click at [315, 25] on span "iPhone 13 Mini ( 375 px)" at bounding box center [312, 27] width 48 height 7
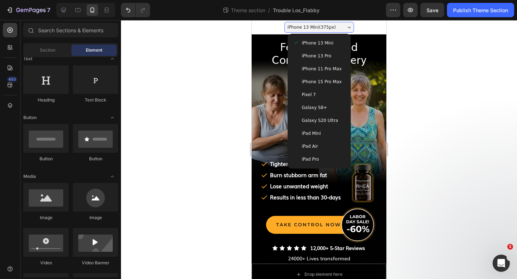
click at [317, 80] on span "iPhone 15 Pro Max" at bounding box center [322, 81] width 40 height 7
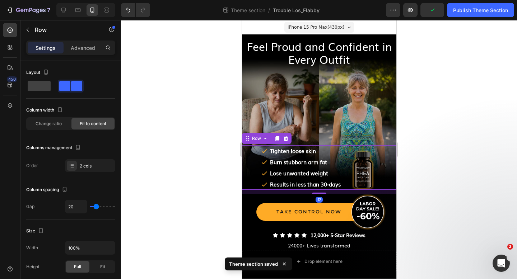
click at [387, 153] on div "Icon Tighten loose skin Text Block Row Icon Burn stubborn arm fat Text Block Ro…" at bounding box center [319, 167] width 154 height 45
click at [74, 209] on input "20" at bounding box center [76, 206] width 22 height 13
type input "2"
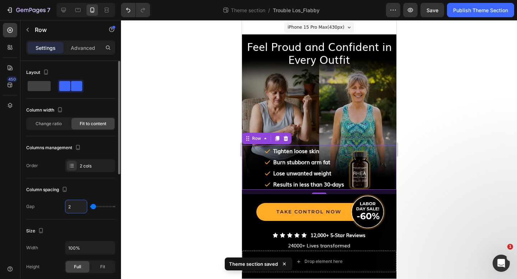
type input "25"
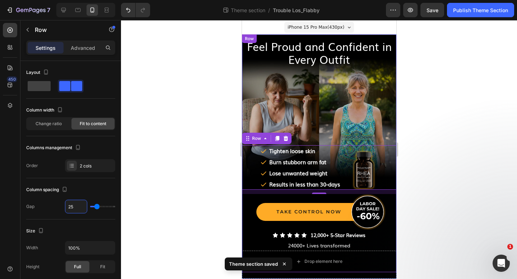
type input "25"
click at [309, 28] on span "iPhone 15 Pro Max ( 430 px)" at bounding box center [315, 27] width 57 height 7
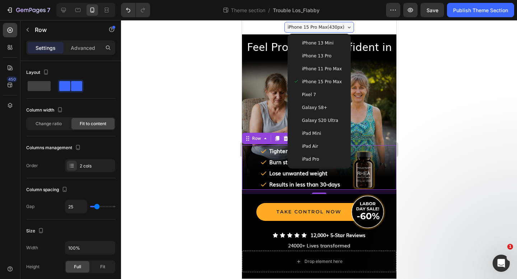
click at [310, 41] on span "iPhone 13 Mini" at bounding box center [318, 43] width 32 height 7
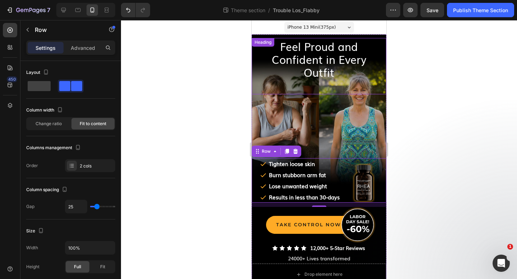
click at [419, 97] on div at bounding box center [319, 149] width 396 height 259
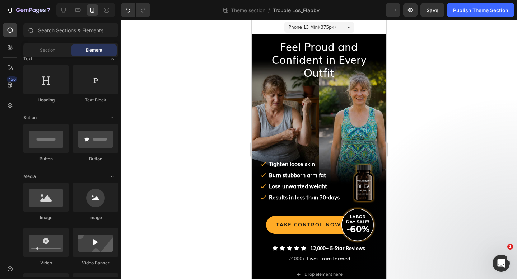
click at [320, 27] on span "iPhone 13 Mini ( 375 px)" at bounding box center [312, 27] width 48 height 7
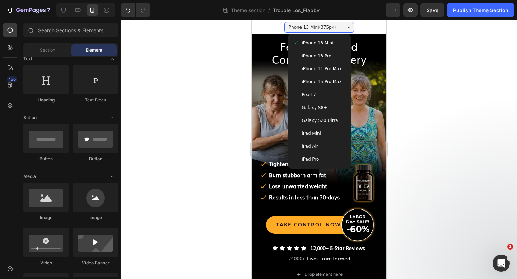
click at [318, 54] on span "iPhone 13 Pro" at bounding box center [316, 55] width 29 height 7
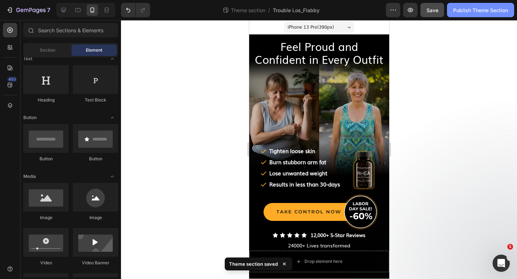
click at [469, 5] on button "Publish Theme Section" at bounding box center [480, 10] width 67 height 14
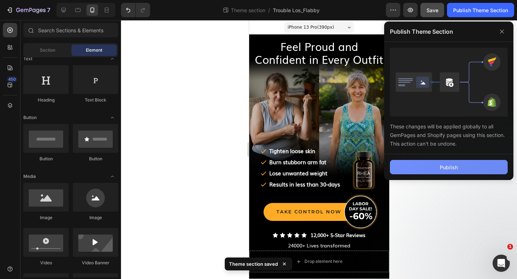
click at [445, 161] on button "Publish" at bounding box center [449, 167] width 118 height 14
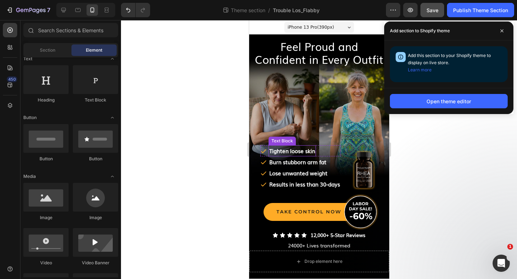
click at [302, 150] on strong "Tighten loose skin" at bounding box center [292, 151] width 46 height 8
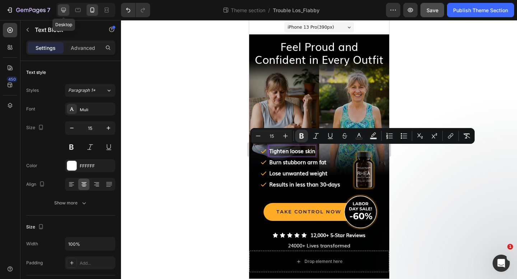
click at [68, 10] on div at bounding box center [63, 9] width 11 height 11
type input "16"
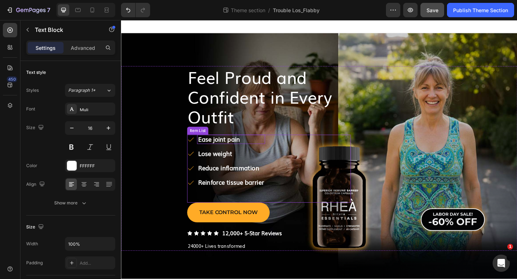
click at [240, 154] on strong "Ease joint pain" at bounding box center [228, 149] width 46 height 9
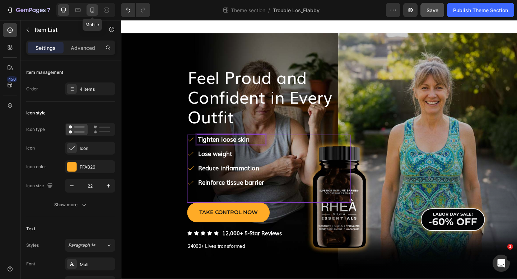
click at [92, 6] on div at bounding box center [92, 9] width 11 height 11
type input "16"
type input "2"
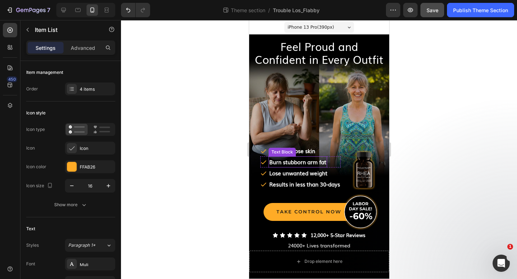
click at [289, 159] on strong "Burn stubborn arm fat" at bounding box center [297, 162] width 57 height 8
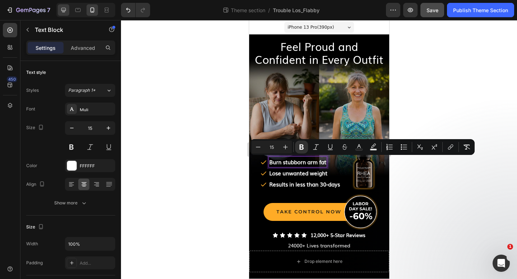
click at [65, 10] on icon at bounding box center [63, 10] width 5 height 5
type input "16"
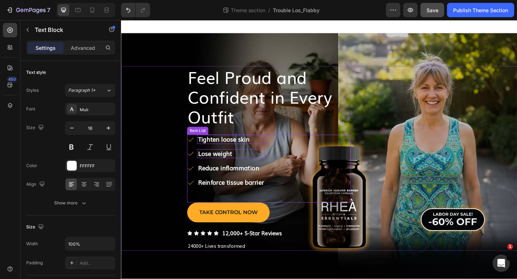
click at [224, 164] on strong "﻿Lose weight" at bounding box center [223, 165] width 37 height 9
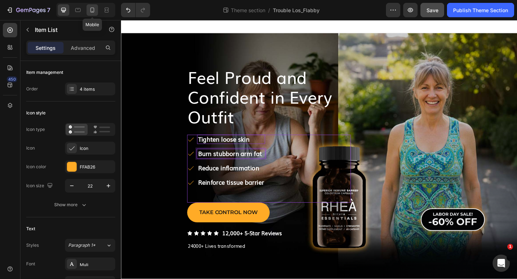
click at [93, 8] on icon at bounding box center [92, 10] width 4 height 5
type input "16"
type input "2"
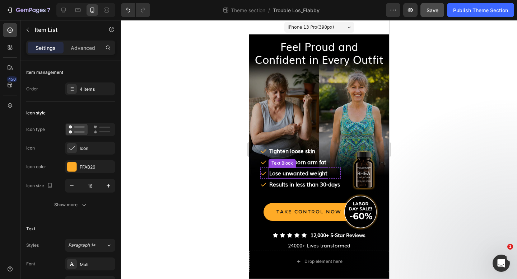
click at [291, 173] on strong "Lose unwanted weight" at bounding box center [298, 173] width 58 height 8
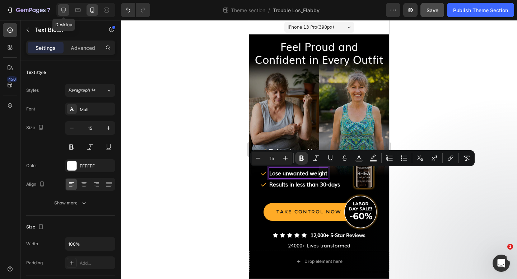
click at [66, 6] on icon at bounding box center [63, 9] width 7 height 7
type input "16"
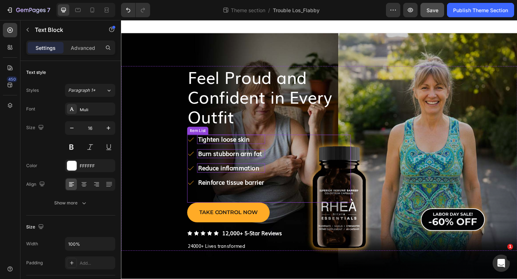
click at [252, 181] on strong "Reduce inflammation" at bounding box center [238, 180] width 66 height 9
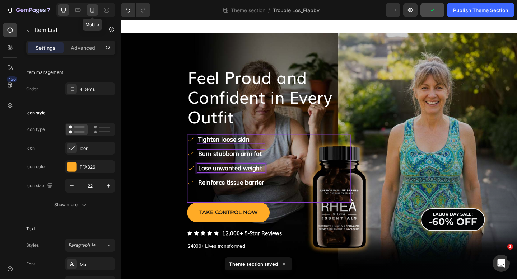
click at [94, 13] on icon at bounding box center [92, 9] width 7 height 7
type input "16"
type input "2"
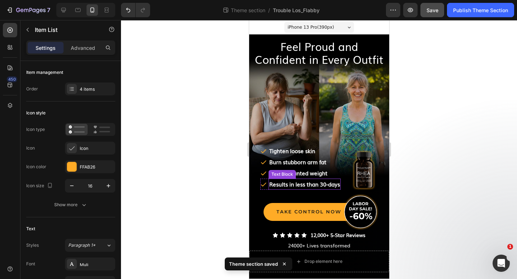
click at [301, 185] on strong "Results in less than 30-days" at bounding box center [304, 184] width 71 height 8
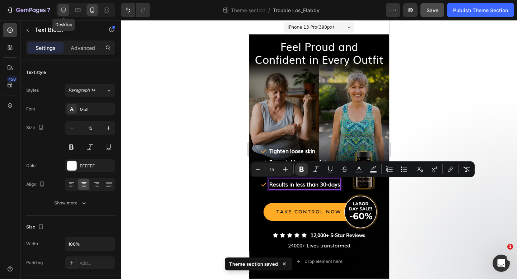
click at [65, 9] on icon at bounding box center [63, 9] width 7 height 7
type input "16"
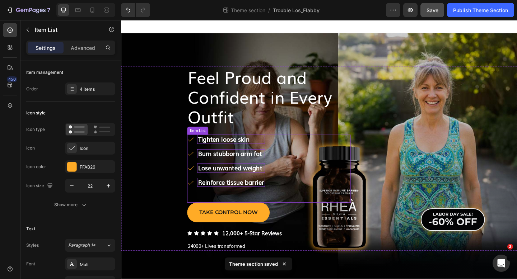
click at [227, 195] on strong "Reinforce tissue barrier" at bounding box center [241, 196] width 72 height 9
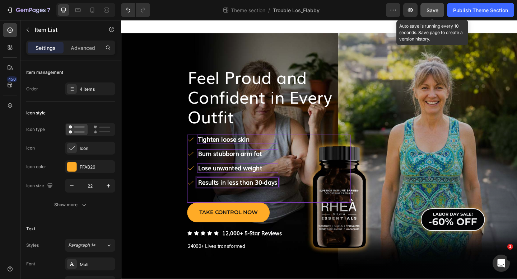
click at [437, 11] on span "Save" at bounding box center [433, 10] width 12 height 6
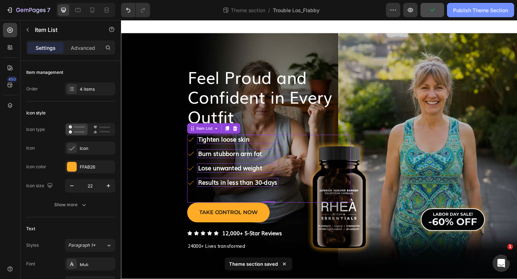
click at [457, 16] on button "Publish Theme Section" at bounding box center [480, 10] width 67 height 14
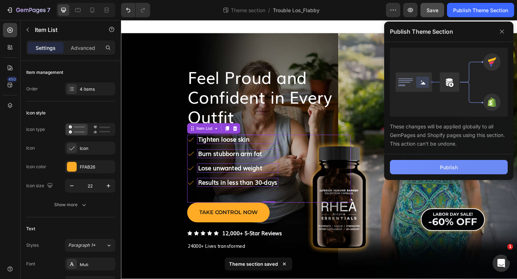
click at [453, 166] on div "Publish" at bounding box center [449, 168] width 18 height 8
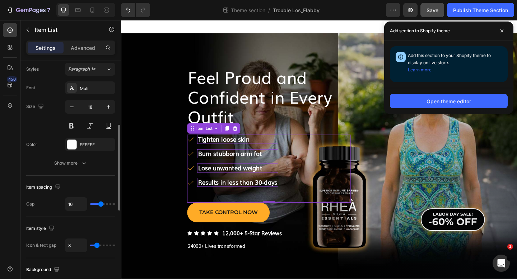
scroll to position [176, 0]
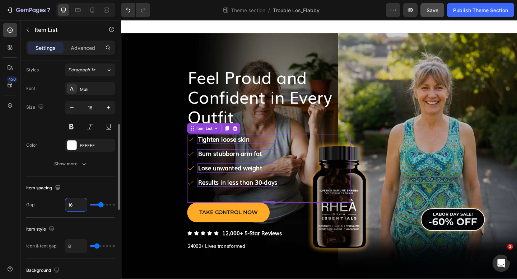
click at [75, 204] on input "16" at bounding box center [76, 205] width 22 height 13
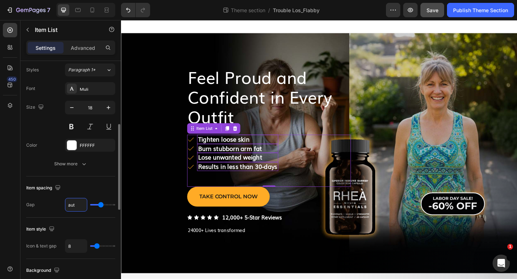
type input "auto"
type input "20"
type input "0"
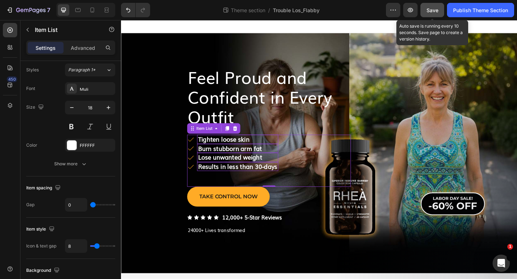
click at [428, 14] on div "Save" at bounding box center [433, 10] width 12 height 8
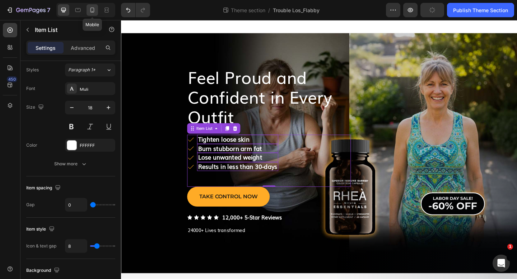
click at [92, 11] on icon at bounding box center [92, 9] width 7 height 7
type input "16"
type input "2"
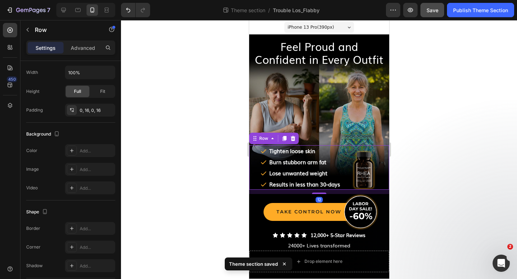
click at [343, 155] on div "Icon Tighten loose skin Text Block Row Icon Burn stubborn arm fat Text Block Ro…" at bounding box center [319, 167] width 140 height 45
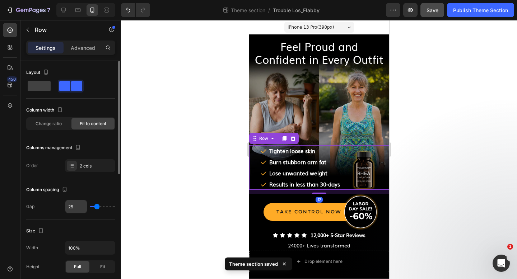
click at [75, 206] on input "25" at bounding box center [76, 206] width 22 height 13
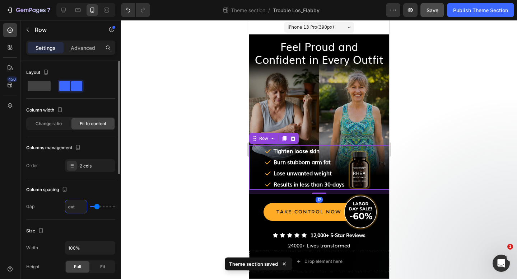
type input "auto"
type input "60"
type input "0"
click at [73, 208] on input "0" at bounding box center [76, 206] width 22 height 13
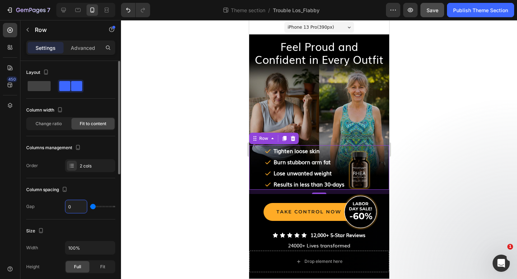
type input "2"
type input "20"
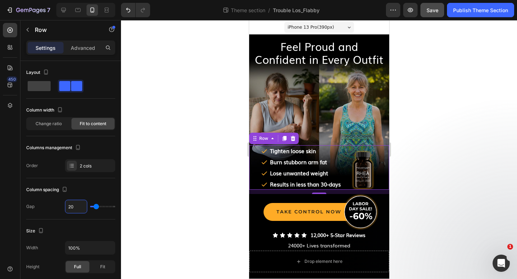
click at [433, 11] on span "Save" at bounding box center [433, 10] width 12 height 6
click at [321, 25] on span "iPhone 13 Pro ( 390 px)" at bounding box center [310, 27] width 46 height 7
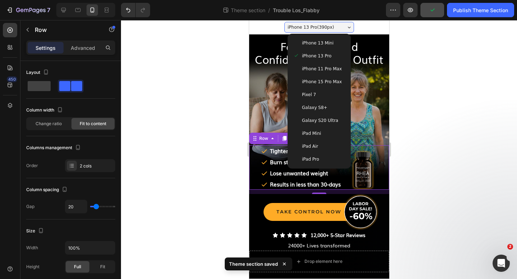
click at [317, 117] on span "Galaxy S20 Ultra" at bounding box center [320, 120] width 36 height 7
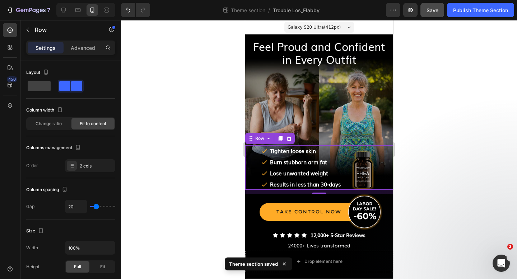
click at [310, 24] on span "Galaxy S20 Ultra ( 412 px)" at bounding box center [313, 27] width 53 height 7
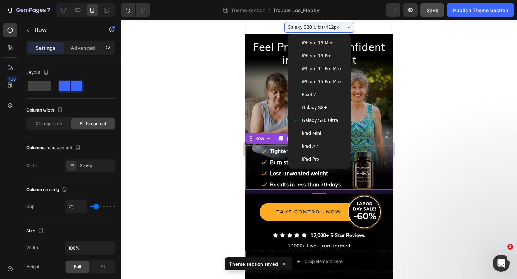
click at [317, 109] on span "Galaxy S8+" at bounding box center [314, 107] width 25 height 7
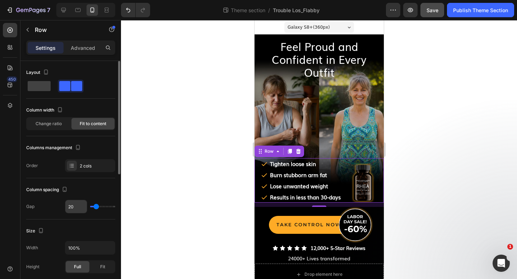
click at [75, 206] on input "20" at bounding box center [76, 206] width 22 height 13
type input "2"
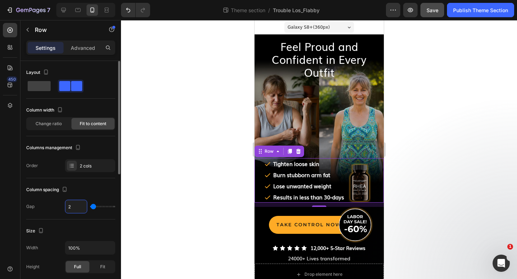
type input "25"
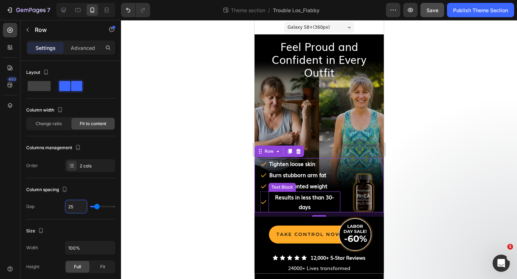
click at [277, 196] on strong "Results in less than 30-days" at bounding box center [304, 202] width 59 height 18
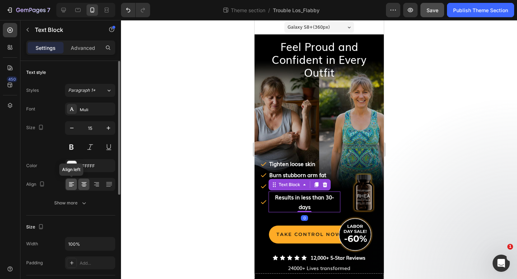
click at [72, 186] on icon at bounding box center [71, 184] width 7 height 7
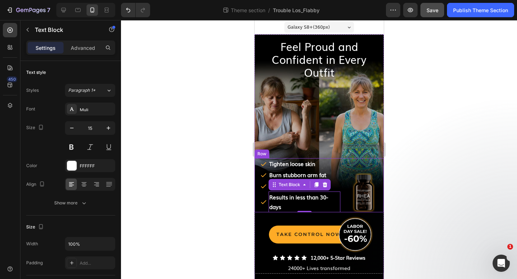
click at [215, 186] on div at bounding box center [319, 149] width 396 height 259
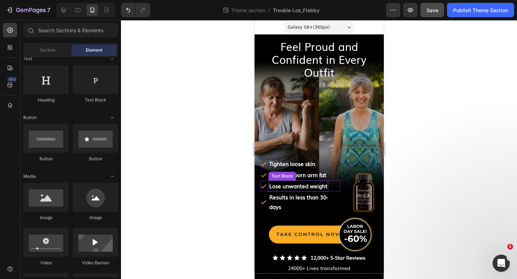
click at [288, 189] on strong "Lose unwanted weight" at bounding box center [298, 186] width 58 height 8
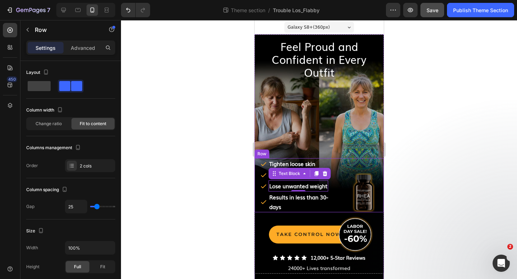
click at [345, 204] on div "Icon Tighten loose skin Text Block Row Icon Burn stubborn arm fat Text Block Ro…" at bounding box center [318, 185] width 129 height 54
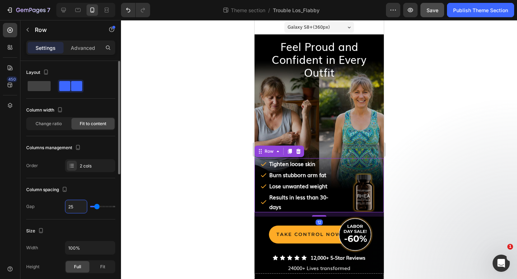
click at [76, 205] on input "25" at bounding box center [76, 206] width 22 height 13
type input "2"
type input "20"
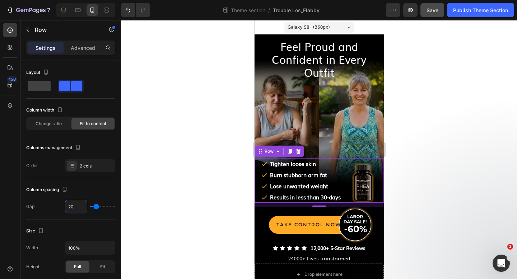
click at [190, 134] on div at bounding box center [319, 149] width 396 height 259
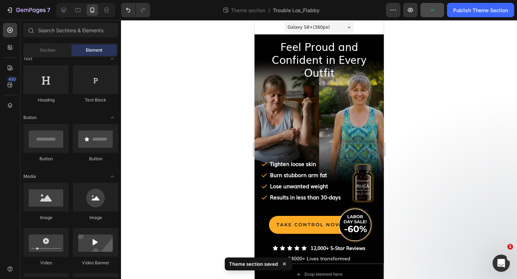
click at [295, 28] on span "Galaxy S8+ ( 360 px)" at bounding box center [308, 27] width 42 height 7
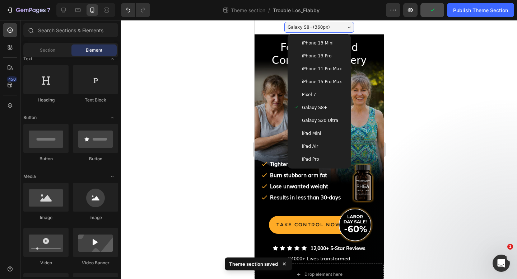
click at [307, 52] on span "iPhone 13 Pro" at bounding box center [316, 55] width 29 height 7
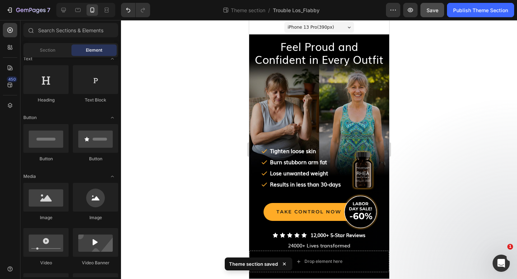
click at [187, 94] on div at bounding box center [319, 149] width 396 height 259
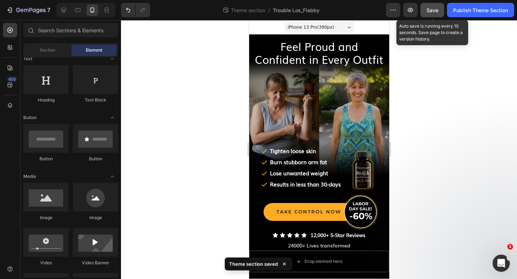
click at [439, 9] on button "Save" at bounding box center [433, 10] width 24 height 14
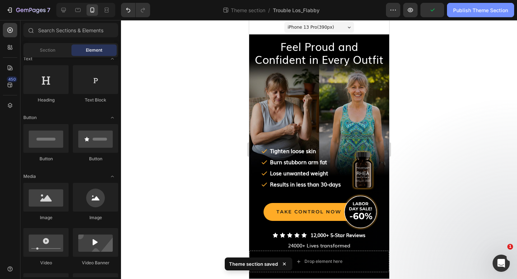
click at [466, 9] on div "Publish Theme Section" at bounding box center [480, 10] width 55 height 8
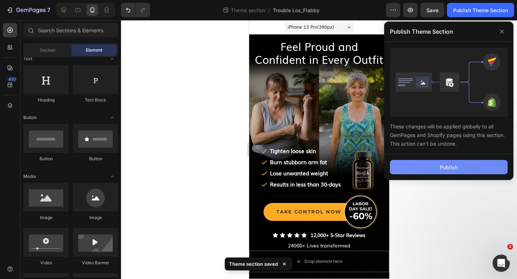
click at [457, 167] on div "Publish" at bounding box center [449, 168] width 18 height 8
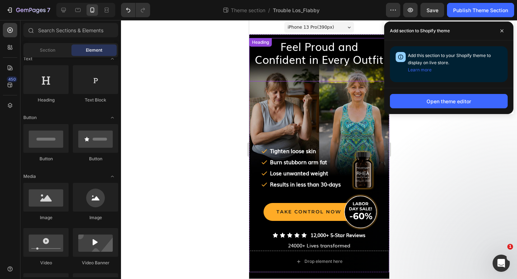
click at [299, 54] on span "Feel Proud and Confident in Every Outfit" at bounding box center [319, 52] width 129 height 29
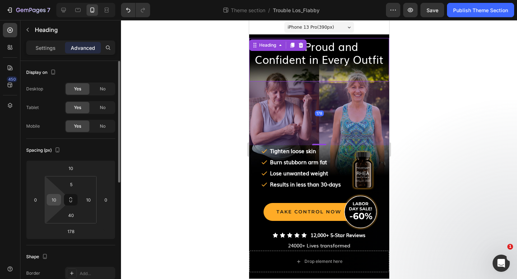
click at [59, 200] on input "10" at bounding box center [53, 200] width 11 height 11
type input "16"
click at [90, 202] on input "10" at bounding box center [88, 200] width 11 height 11
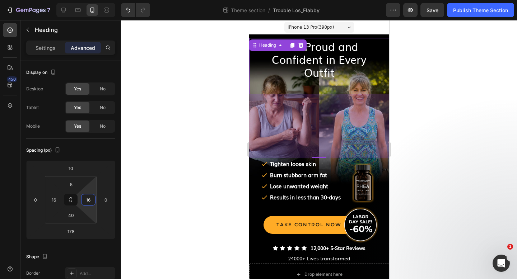
type input "16"
click at [164, 133] on div at bounding box center [319, 149] width 396 height 259
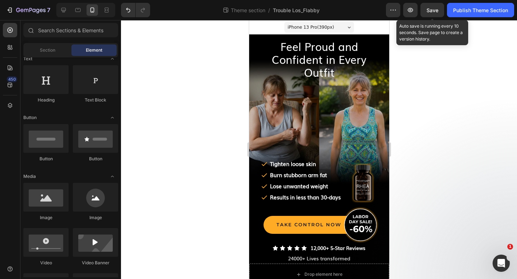
click at [436, 9] on span "Save" at bounding box center [433, 10] width 12 height 6
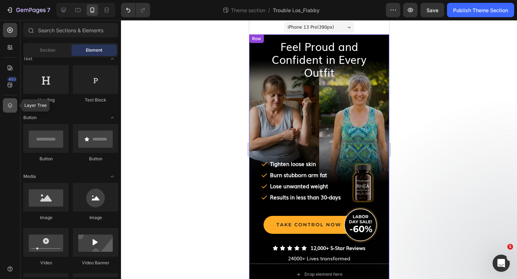
click at [6, 100] on div at bounding box center [10, 105] width 14 height 14
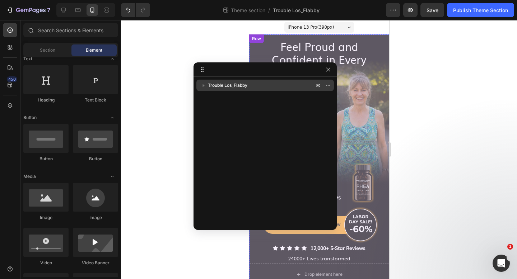
click at [220, 86] on span "Trouble Los_Flabby" at bounding box center [228, 85] width 40 height 7
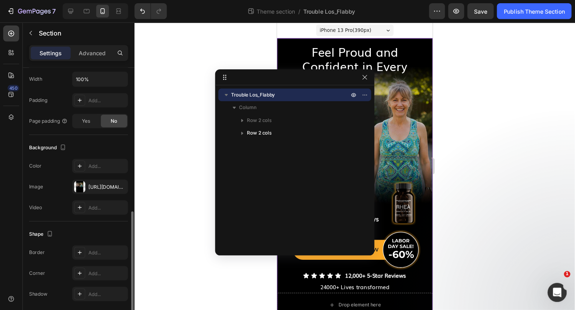
scroll to position [181, 0]
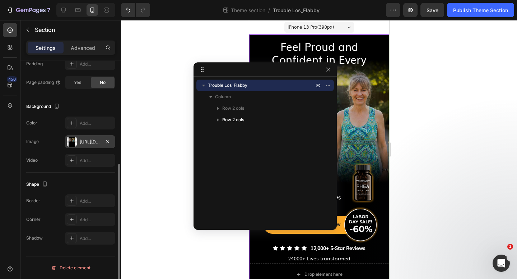
click at [90, 144] on div "https://cdn.shopify.com/s/files/1/0827/4552/4558/files/gempages_541051454656349…" at bounding box center [90, 142] width 21 height 6
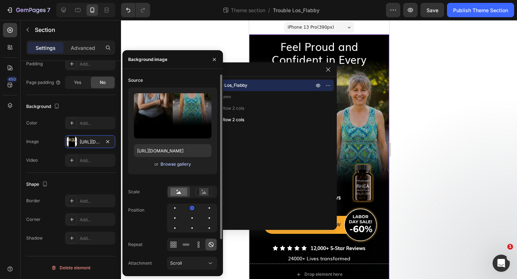
click at [164, 167] on div "Browse gallery" at bounding box center [176, 164] width 31 height 6
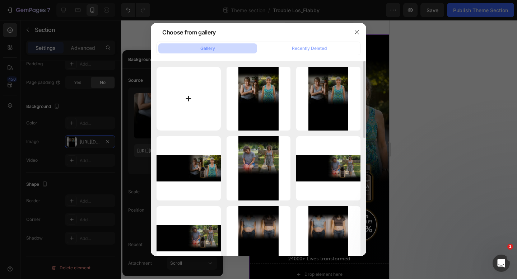
click at [188, 98] on input "file" at bounding box center [189, 99] width 64 height 64
type input "C:\fakepath\Hero-Flabby-Skin-Mob-v3-T.jpg"
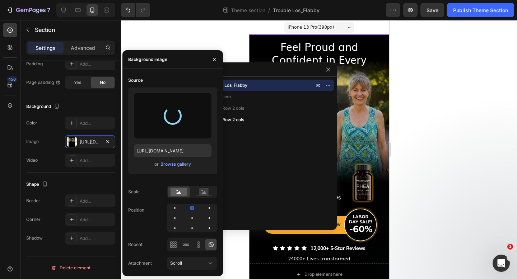
type input "https://cdn.shopify.com/s/files/1/0827/4552/4558/files/gempages_541051454656349…"
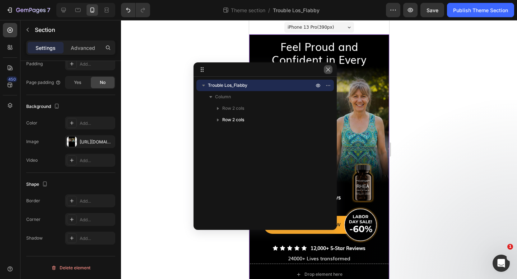
drag, startPoint x: 329, startPoint y: 69, endPoint x: 82, endPoint y: 49, distance: 247.9
click at [329, 69] on icon "button" at bounding box center [328, 70] width 6 height 6
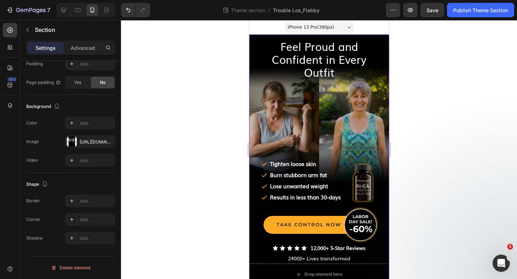
click at [308, 25] on span "iPhone 13 Pro ( 390 px)" at bounding box center [310, 27] width 46 height 7
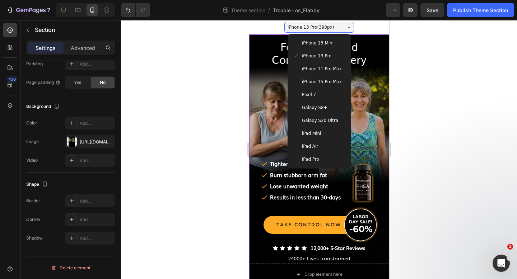
click at [326, 79] on span "iPhone 15 Pro Max" at bounding box center [322, 81] width 40 height 7
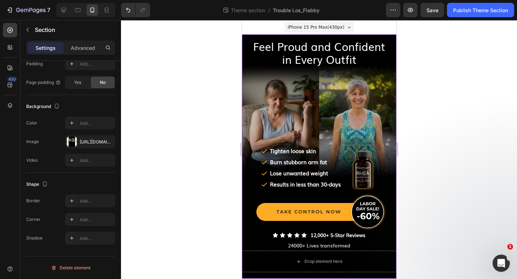
click at [321, 24] on span "iPhone 15 Pro Max ( 430 px)" at bounding box center [315, 27] width 57 height 7
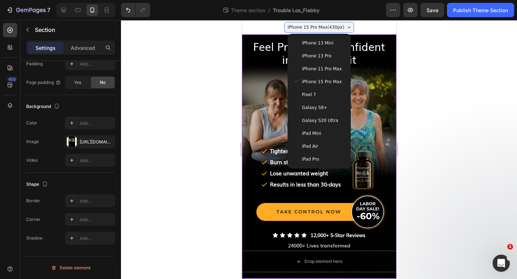
click at [322, 39] on div "iPhone 13 Mini" at bounding box center [318, 43] width 57 height 13
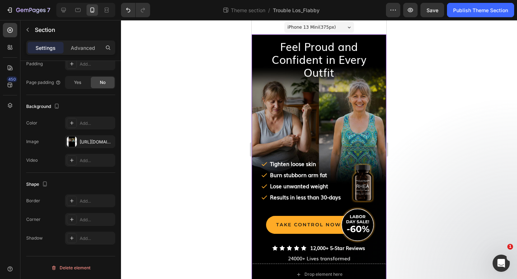
click at [330, 27] on span "iPhone 13 Mini ( 375 px)" at bounding box center [312, 27] width 48 height 7
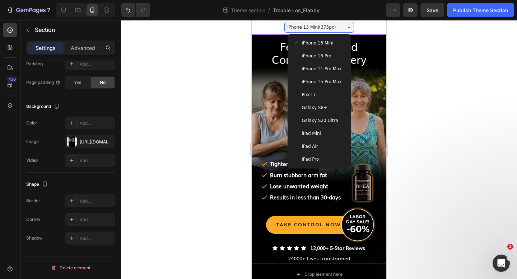
click at [324, 57] on span "iPhone 13 Pro" at bounding box center [316, 55] width 29 height 7
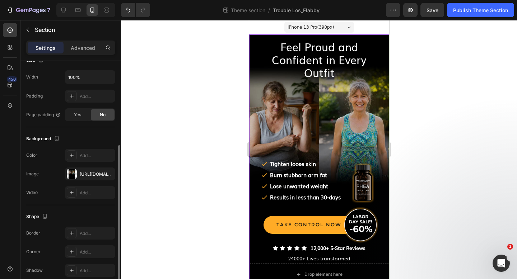
scroll to position [148, 0]
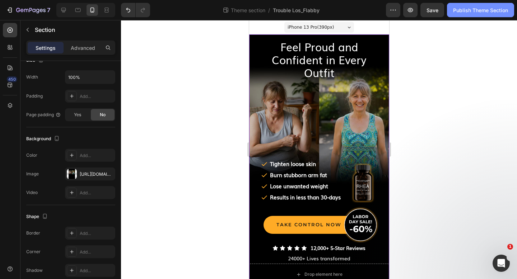
click at [473, 12] on div "Publish Theme Section" at bounding box center [480, 10] width 55 height 8
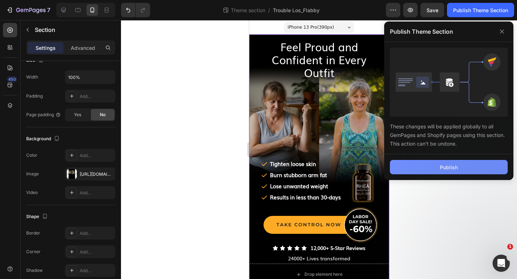
click at [448, 170] on div "Publish" at bounding box center [449, 168] width 18 height 8
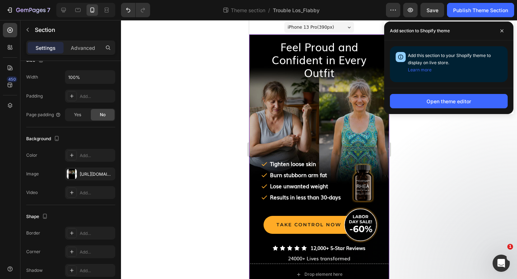
click at [444, 148] on div at bounding box center [319, 149] width 396 height 259
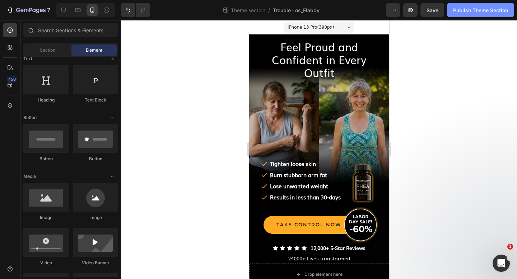
click at [473, 10] on div "Publish Theme Section" at bounding box center [480, 10] width 55 height 8
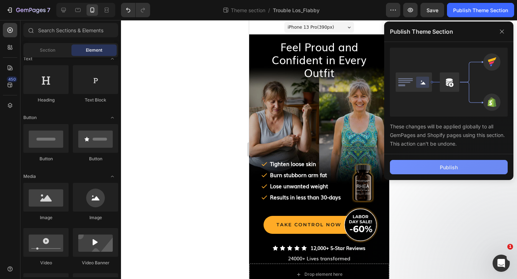
click at [441, 169] on div "Publish" at bounding box center [449, 168] width 18 height 8
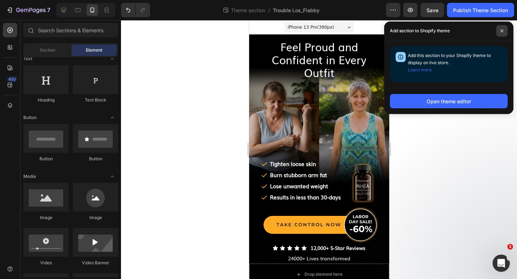
click at [501, 28] on span at bounding box center [501, 30] width 11 height 11
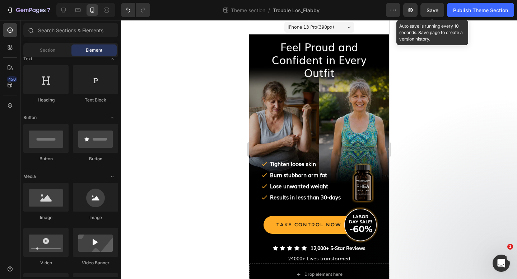
click at [434, 11] on span "Save" at bounding box center [433, 10] width 12 height 6
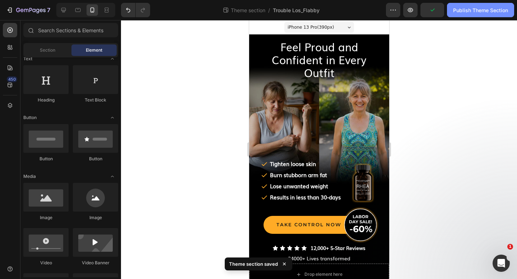
click at [471, 11] on div "Publish Theme Section" at bounding box center [480, 10] width 55 height 8
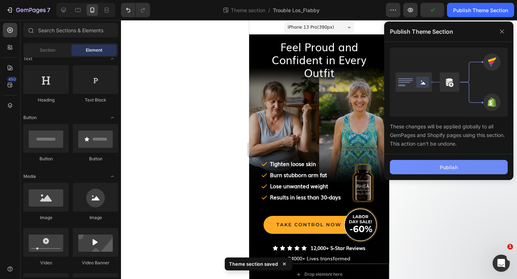
click at [451, 168] on div "Publish" at bounding box center [449, 168] width 18 height 8
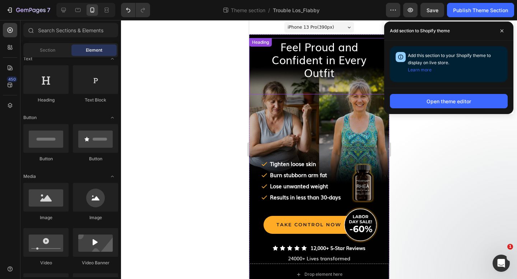
click at [305, 60] on span "Feel Proud and Confident in Every Outfit" at bounding box center [318, 60] width 95 height 42
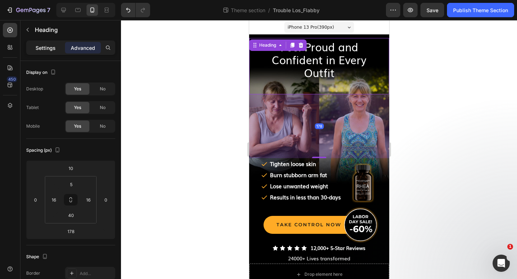
click at [43, 46] on p "Settings" at bounding box center [46, 48] width 20 height 8
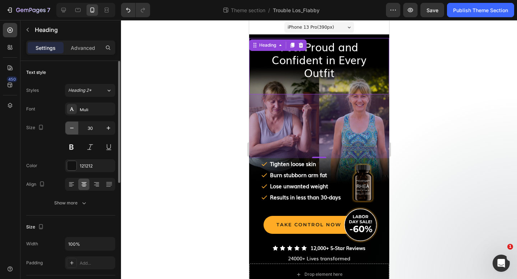
click at [73, 126] on icon "button" at bounding box center [71, 128] width 7 height 7
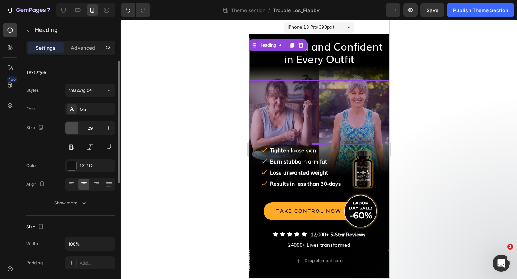
scroll to position [1, 0]
type input "28"
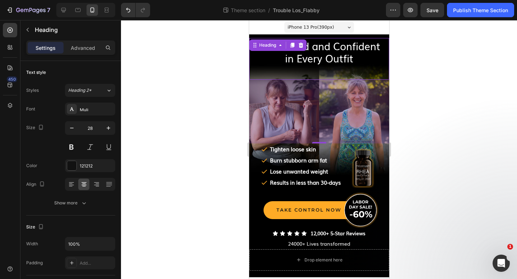
click at [181, 71] on div at bounding box center [319, 149] width 396 height 259
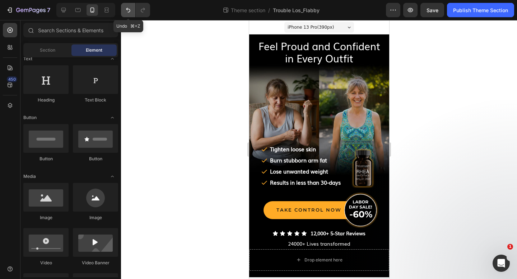
click at [126, 10] on icon "Undo/Redo" at bounding box center [128, 9] width 7 height 7
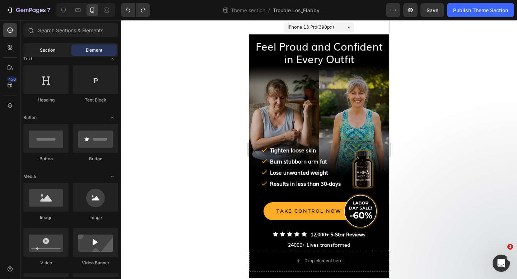
click at [45, 52] on span "Section" at bounding box center [47, 50] width 15 height 6
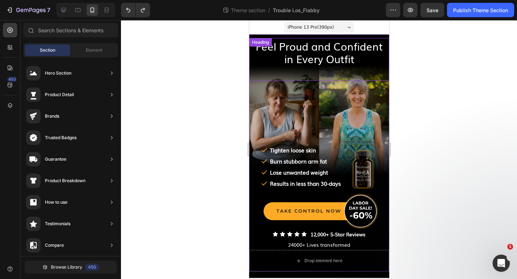
click at [277, 54] on p "⁠⁠⁠⁠⁠⁠⁠ Feel Proud and Confident in Every Outfit" at bounding box center [318, 52] width 127 height 25
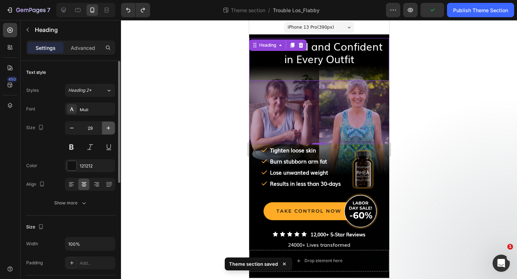
click at [109, 125] on icon "button" at bounding box center [108, 128] width 7 height 7
type input "30"
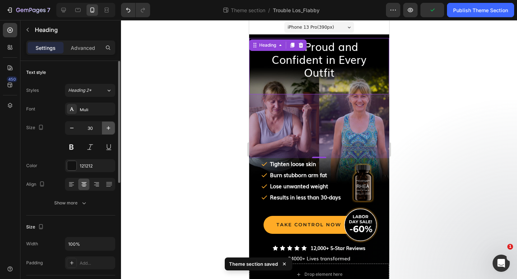
scroll to position [0, 0]
click at [188, 108] on div at bounding box center [319, 149] width 396 height 259
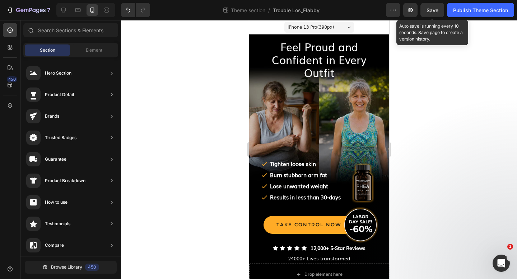
click at [434, 10] on span "Save" at bounding box center [433, 10] width 12 height 6
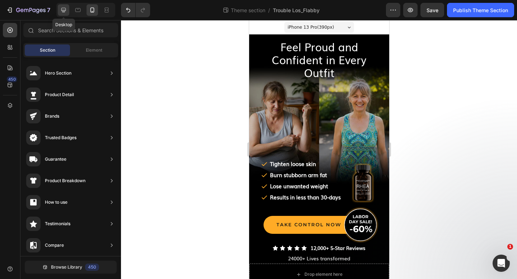
click at [68, 10] on div at bounding box center [63, 9] width 11 height 11
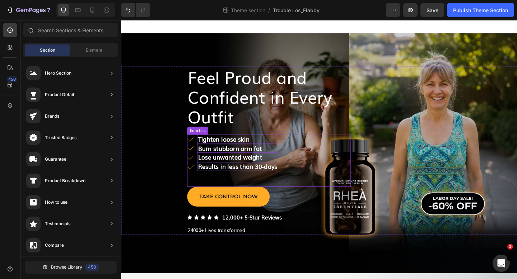
click at [309, 146] on div "Tighten loose skin Burn stubborn arm fat Lose unwanted weight Results in less t…" at bounding box center [282, 173] width 178 height 57
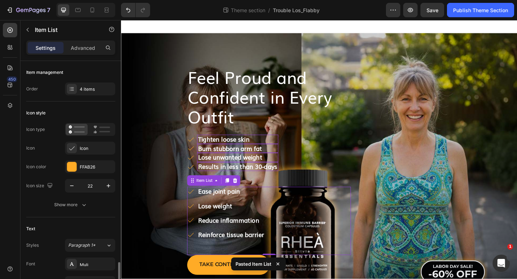
scroll to position [148, 0]
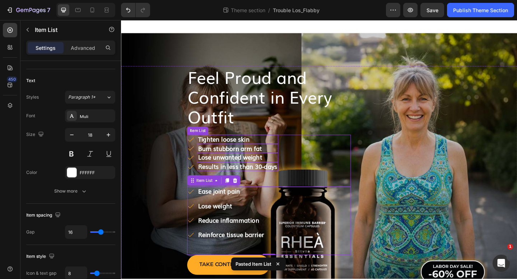
click at [254, 148] on strong "Tighten loose skin" at bounding box center [233, 149] width 56 height 9
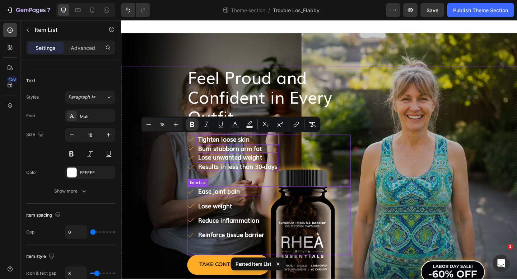
click at [235, 208] on strong "Ease joint pain" at bounding box center [228, 206] width 46 height 9
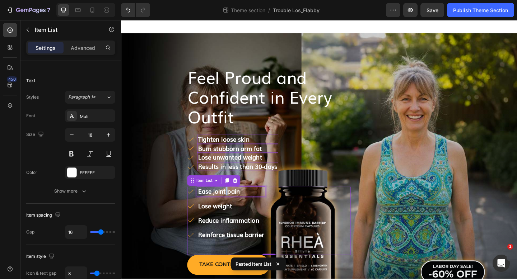
click at [235, 208] on strong "Ease joint pain" at bounding box center [228, 206] width 46 height 9
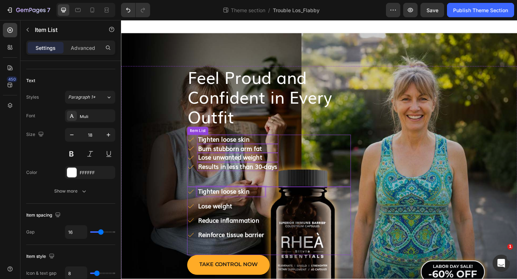
click at [234, 162] on strong "Burn stubborn arm fat" at bounding box center [239, 159] width 69 height 9
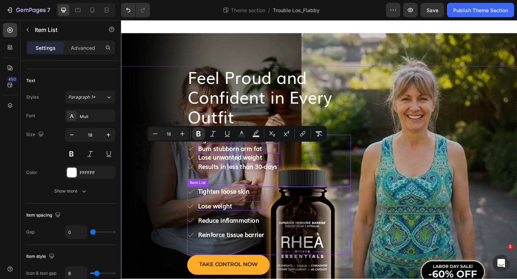
click at [230, 225] on strong "﻿Lose weight" at bounding box center [223, 222] width 37 height 9
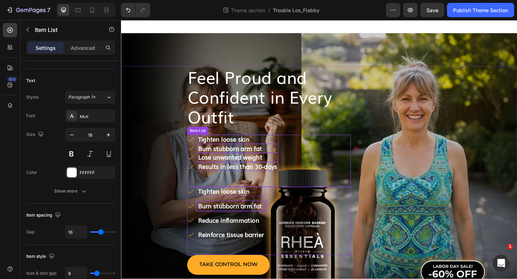
click at [241, 170] on strong "Lose unwanted weight" at bounding box center [240, 169] width 70 height 9
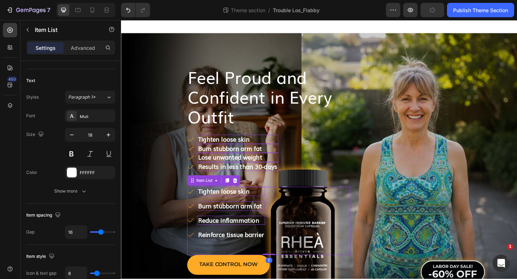
click at [233, 237] on strong "Reduce inflammation" at bounding box center [238, 237] width 66 height 9
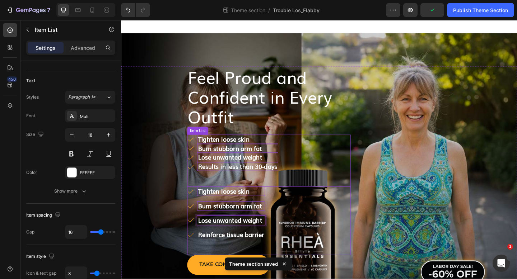
click at [234, 181] on strong "Results in less than 30-days" at bounding box center [248, 179] width 86 height 9
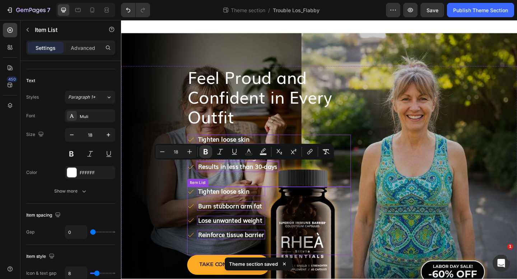
click at [225, 254] on strong "Reinforce tissue barrier" at bounding box center [241, 253] width 72 height 9
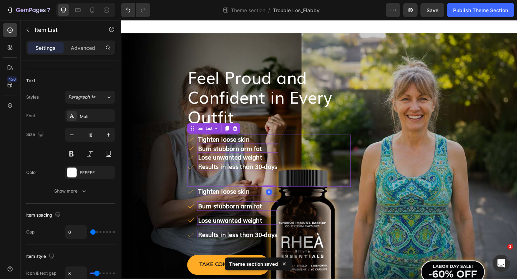
click at [292, 148] on div "Tighten loose skin Burn stubborn arm fat Lose unwanted weight Results in less t…" at bounding box center [282, 173] width 178 height 57
click at [244, 136] on icon at bounding box center [245, 138] width 5 height 5
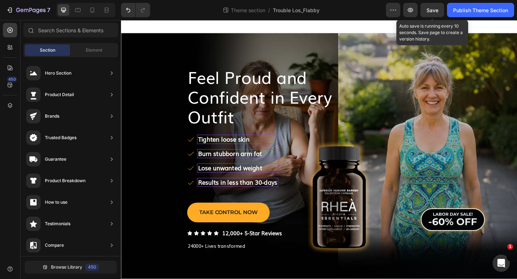
click at [437, 10] on span "Save" at bounding box center [433, 10] width 12 height 6
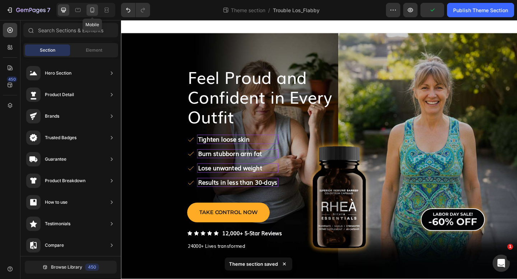
click at [93, 8] on icon at bounding box center [92, 10] width 4 height 5
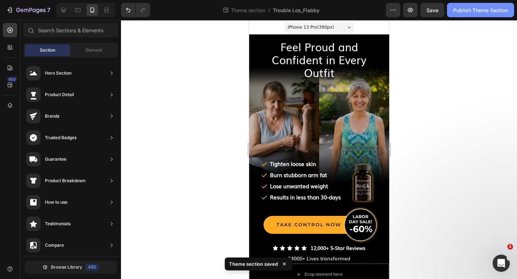
click at [464, 11] on div "Publish Theme Section" at bounding box center [480, 10] width 55 height 8
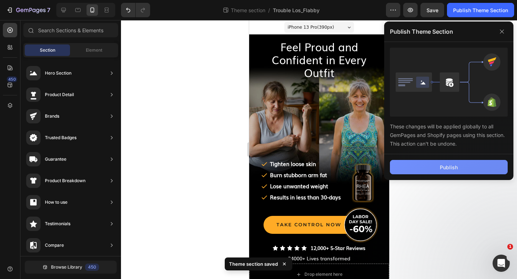
click at [439, 165] on button "Publish" at bounding box center [449, 167] width 118 height 14
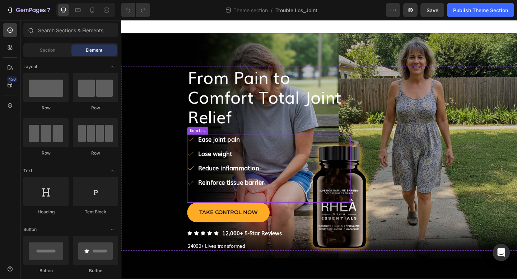
click at [284, 149] on div "Ease joint pain ﻿Lose weight Reduce inflammation Reinforce tissue barrier" at bounding box center [282, 182] width 178 height 74
